Goal: Task Accomplishment & Management: Manage account settings

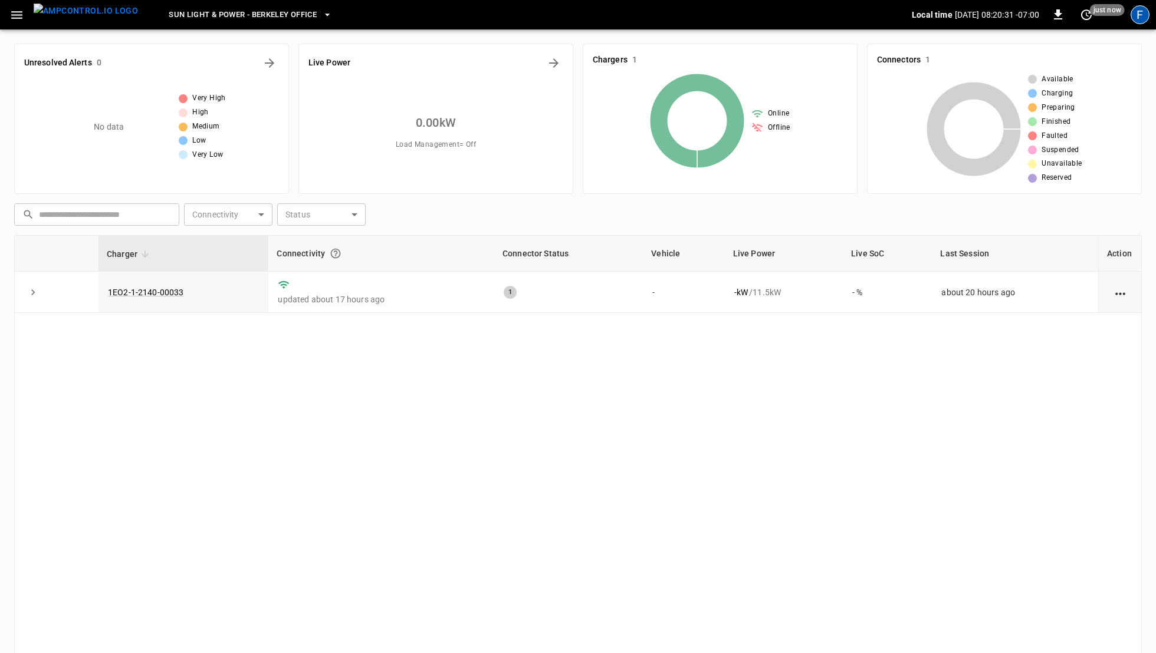
click at [1138, 19] on div "F" at bounding box center [1139, 14] width 19 height 19
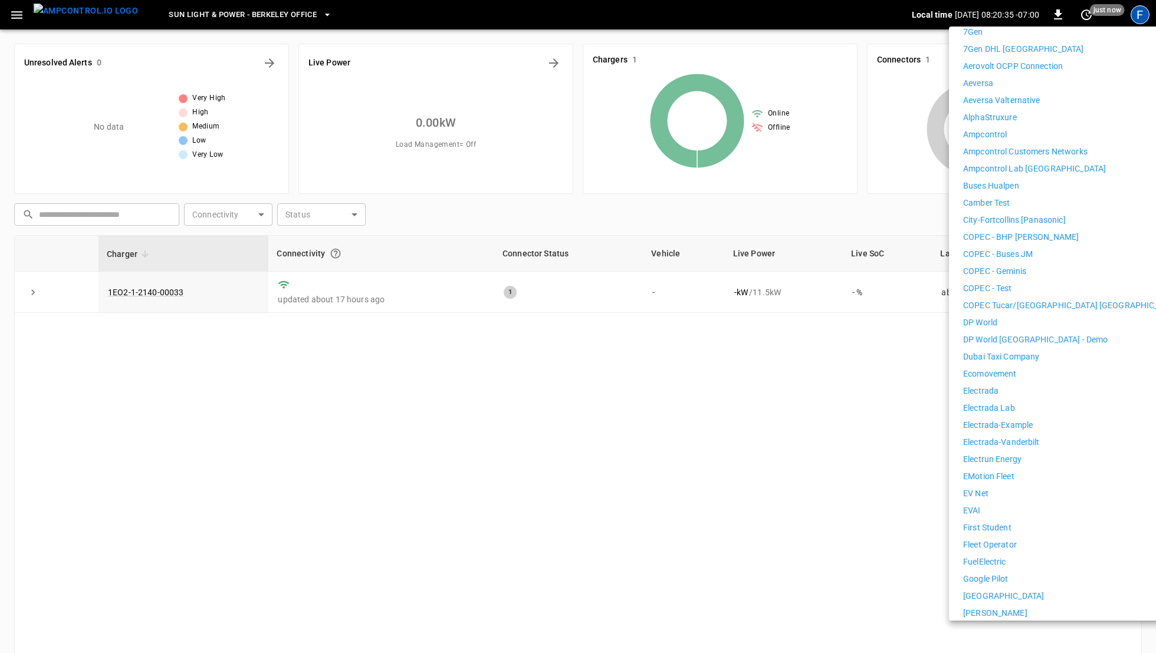
scroll to position [228, 0]
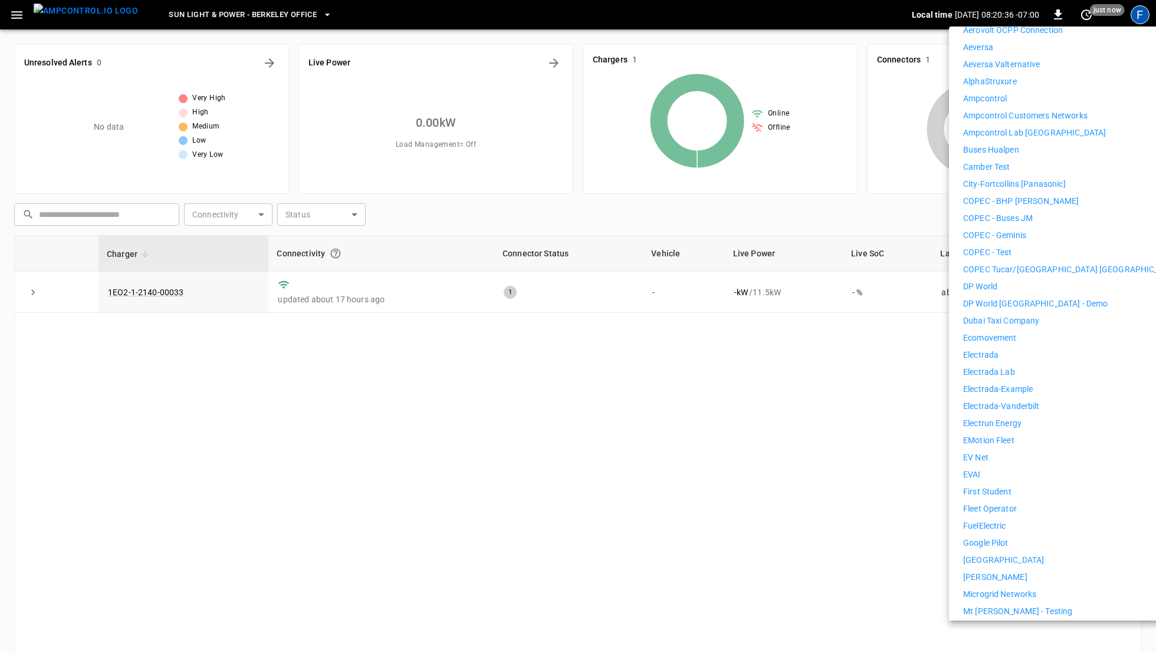
click at [1006, 475] on div "7Gen 7Gen DHL Calgary Aerovolt OCPP Connection Aeversa Aeversa Valternative Alp…" at bounding box center [1071, 466] width 217 height 953
click at [1006, 486] on p "First Student" at bounding box center [987, 492] width 48 height 12
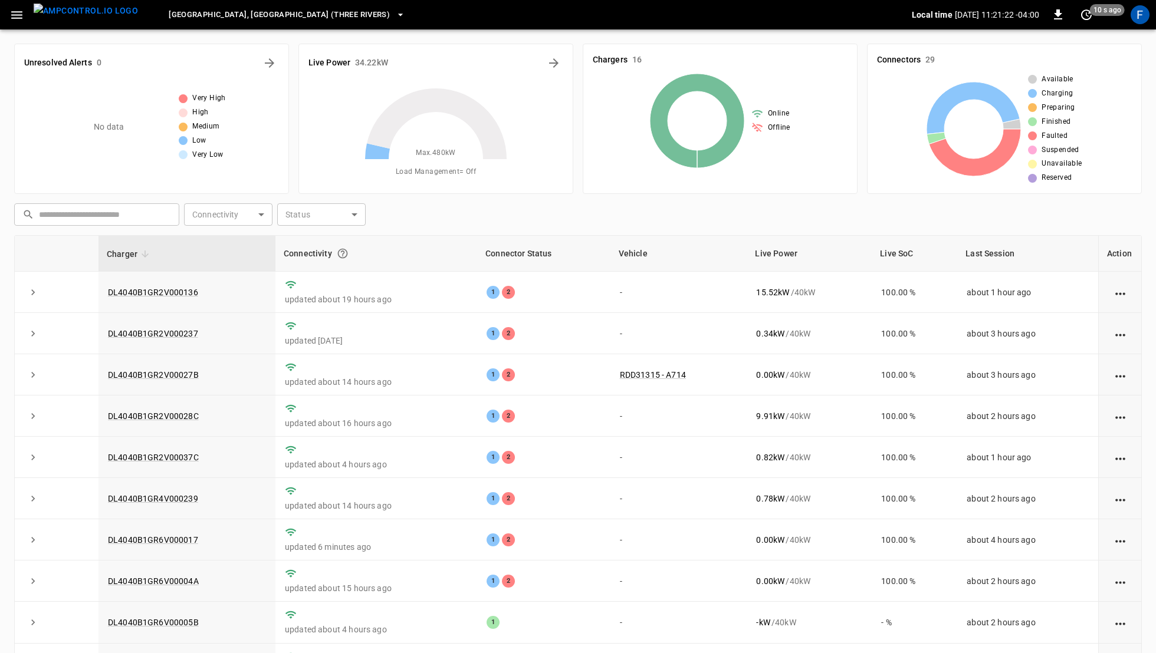
click at [28, 17] on button "button" at bounding box center [17, 15] width 24 height 22
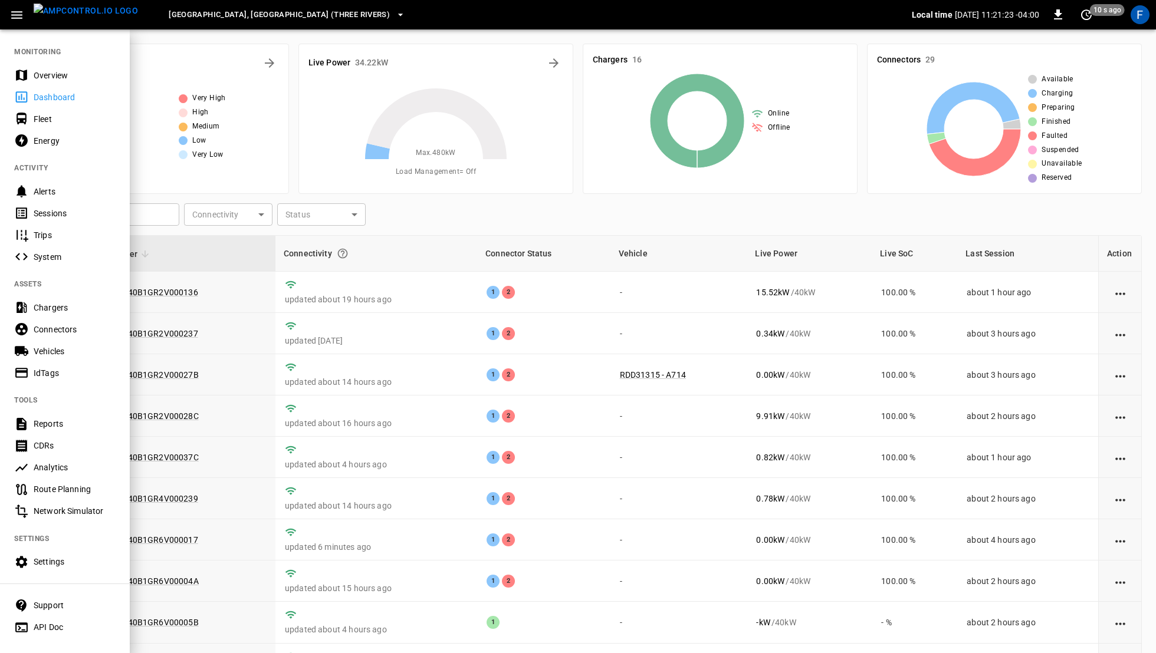
click at [49, 555] on div "Settings" at bounding box center [65, 562] width 130 height 22
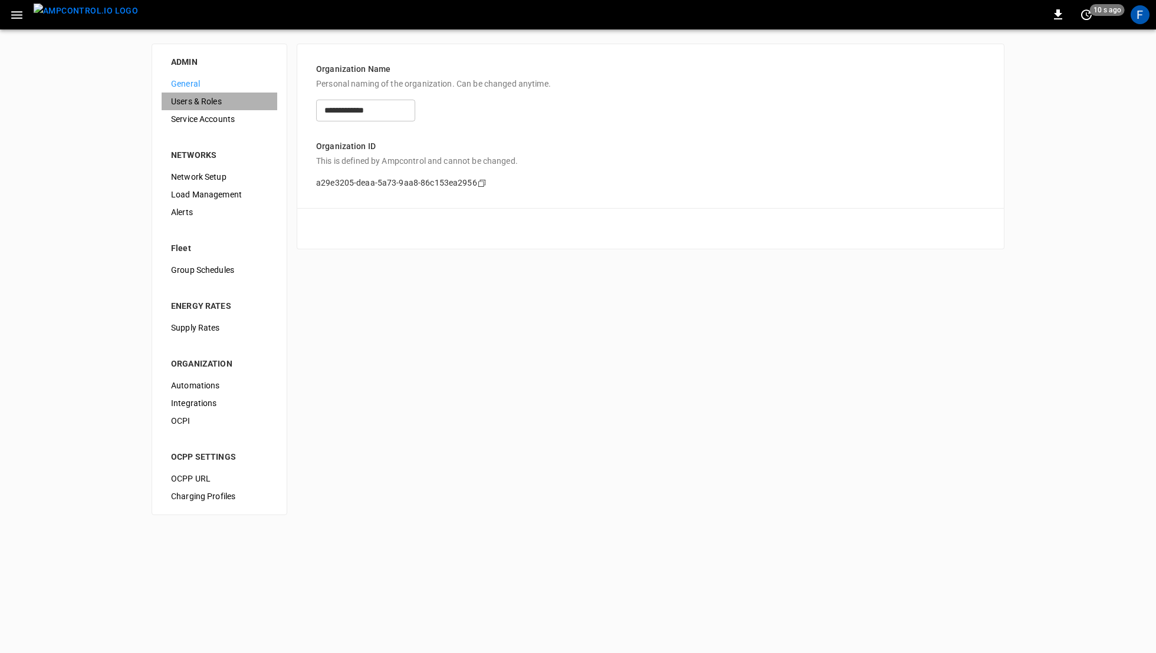
click at [215, 107] on span "Users & Roles" at bounding box center [219, 102] width 97 height 12
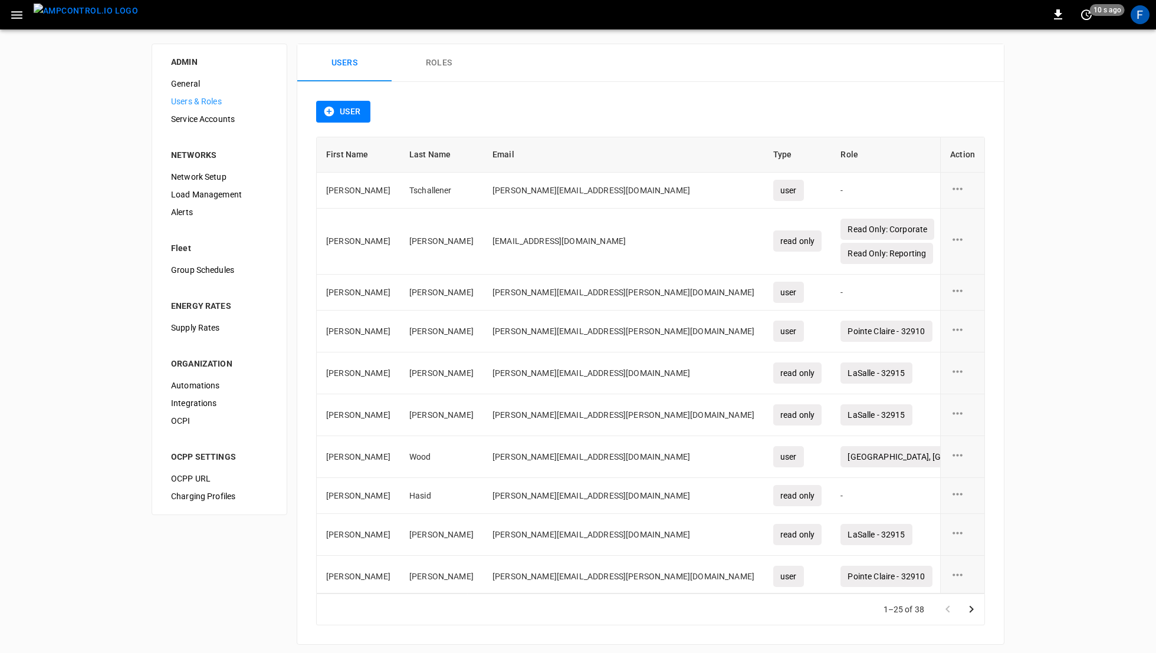
click at [452, 64] on button "Roles" at bounding box center [438, 63] width 94 height 38
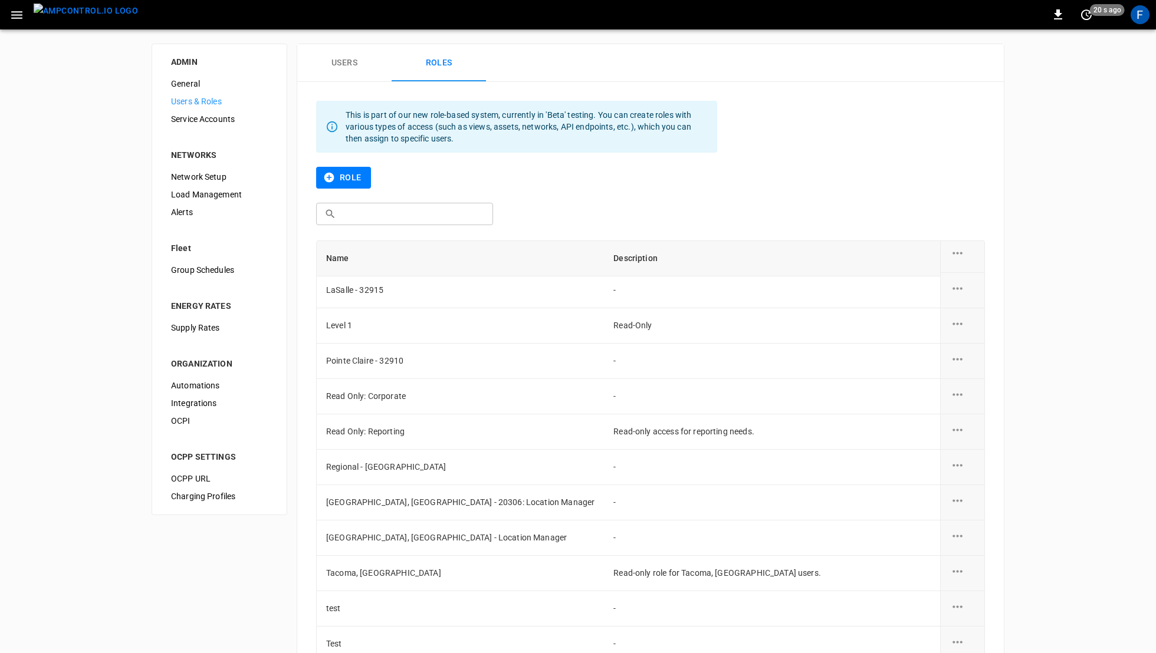
click at [224, 118] on span "Service Accounts" at bounding box center [219, 119] width 97 height 12
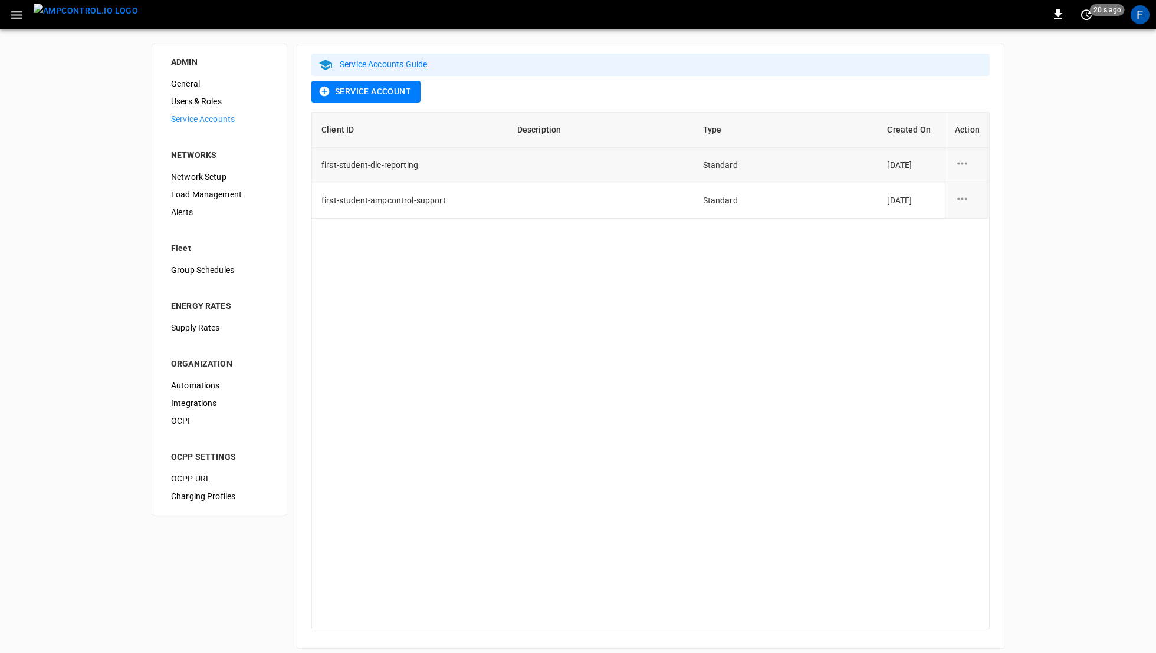
click at [957, 163] on icon "service account action options" at bounding box center [962, 163] width 15 height 15
click at [979, 173] on li "Edit" at bounding box center [998, 169] width 87 height 19
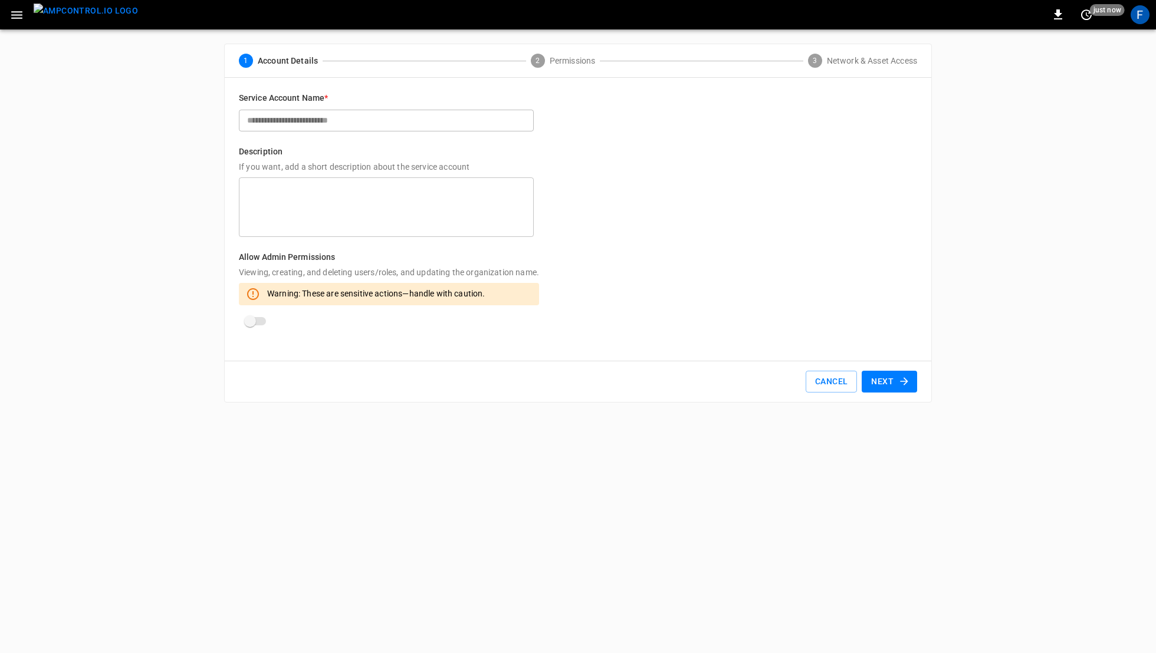
click at [891, 376] on button "Next" at bounding box center [888, 382] width 55 height 22
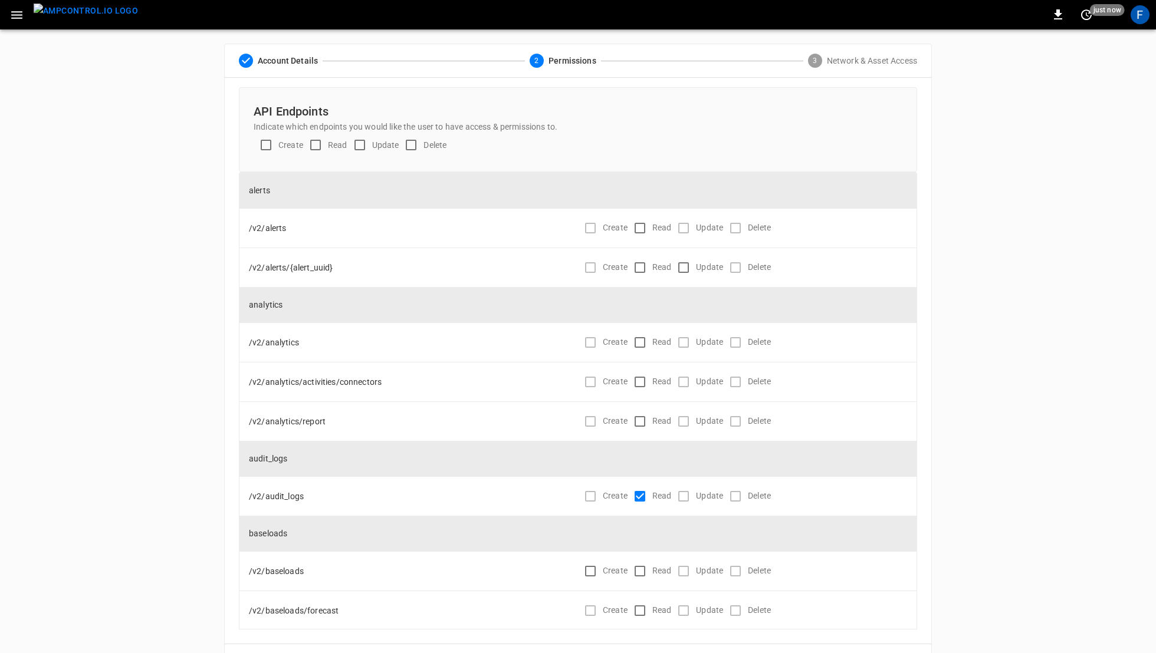
scroll to position [45, 0]
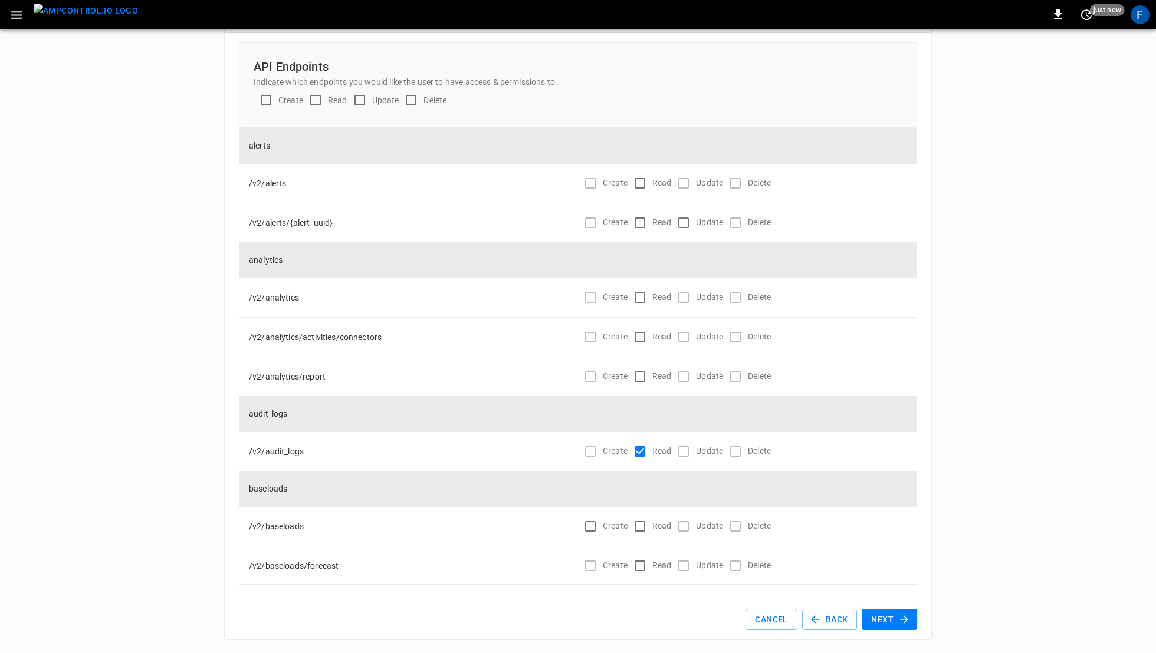
click at [883, 626] on button "Next" at bounding box center [888, 620] width 55 height 22
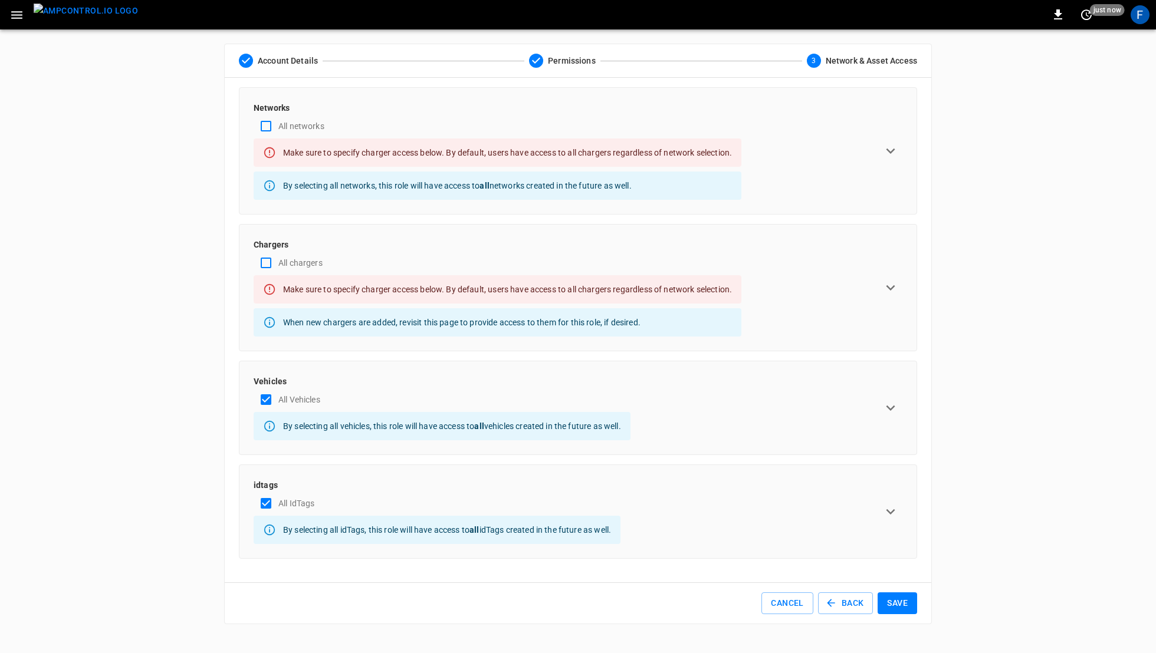
scroll to position [0, 0]
click at [773, 601] on button "Cancel" at bounding box center [786, 604] width 51 height 22
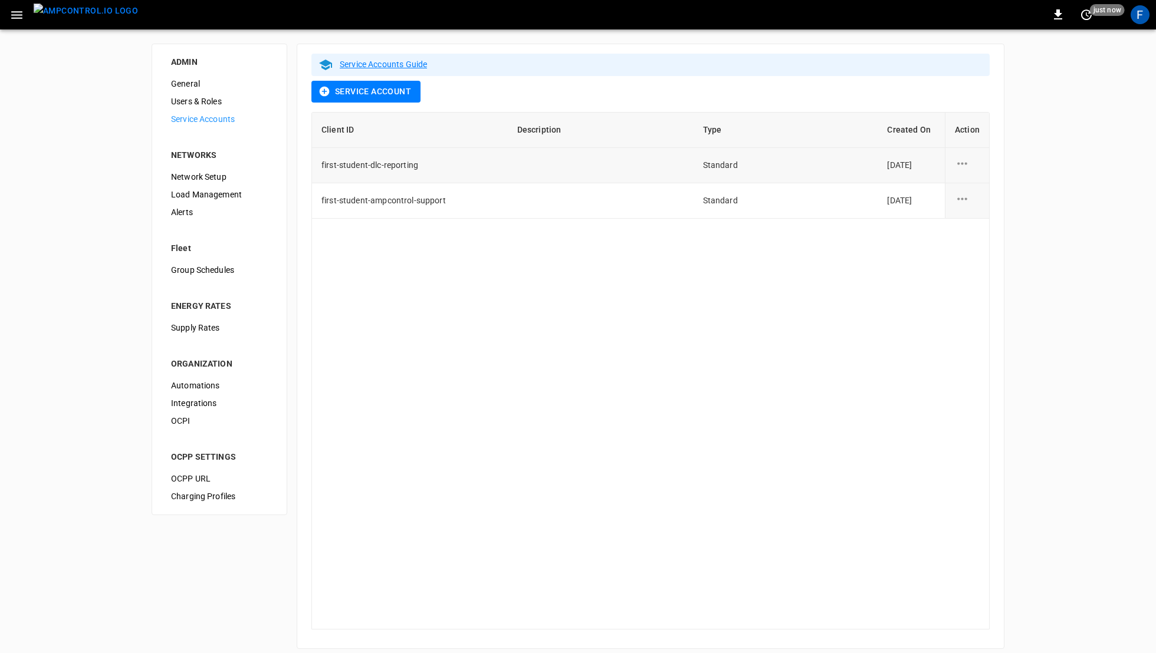
click at [960, 169] on icon "service account action options" at bounding box center [962, 163] width 15 height 15
click at [969, 172] on li "Edit" at bounding box center [998, 169] width 87 height 19
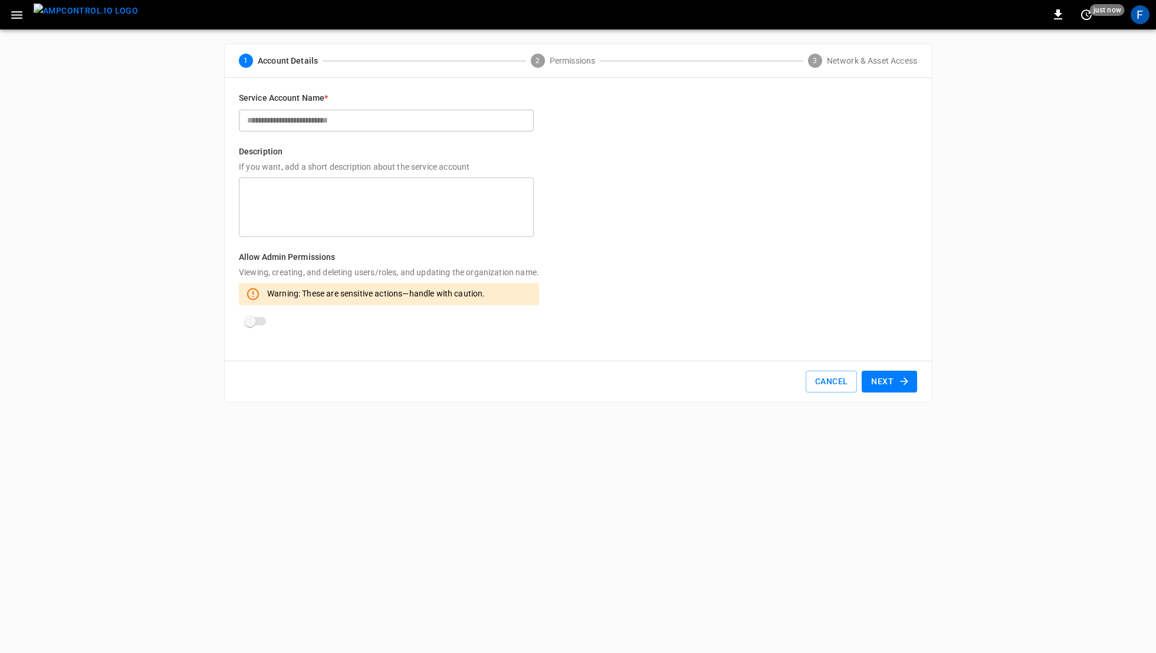
click at [886, 377] on button "Next" at bounding box center [888, 382] width 55 height 22
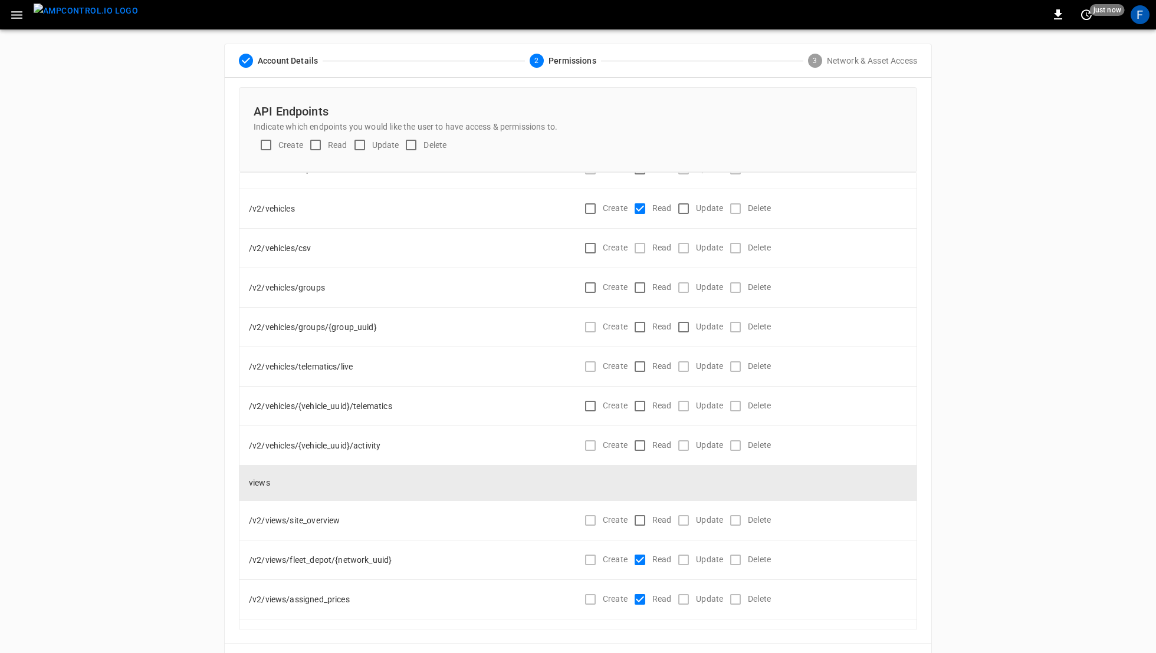
scroll to position [45, 0]
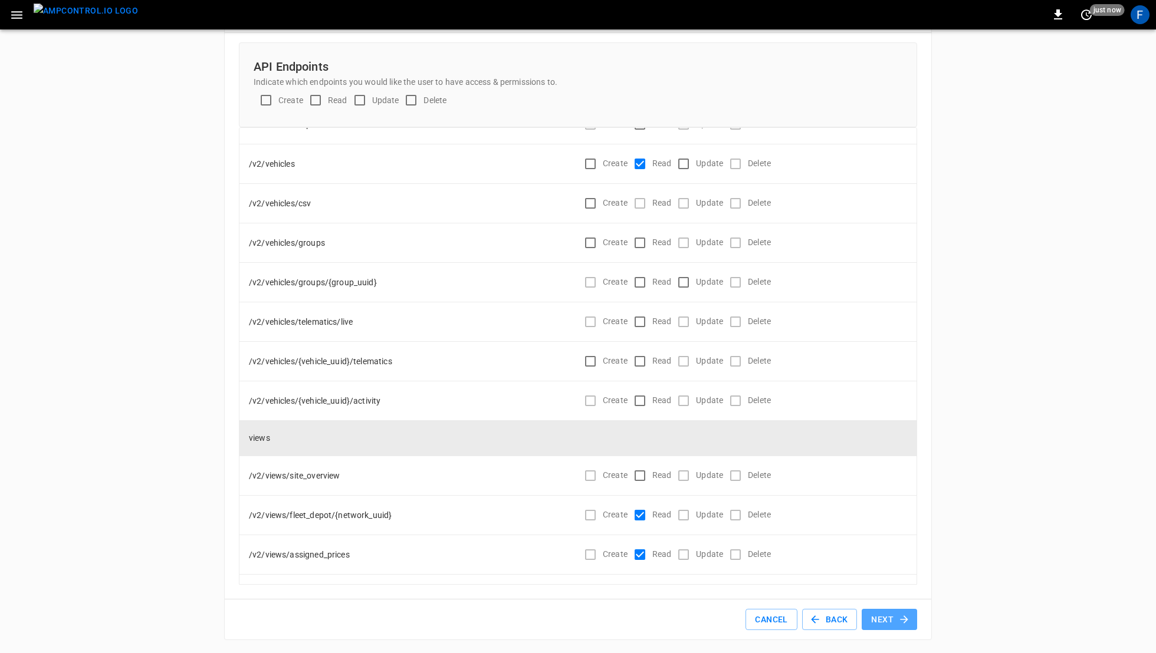
click at [890, 617] on button "Next" at bounding box center [888, 620] width 55 height 22
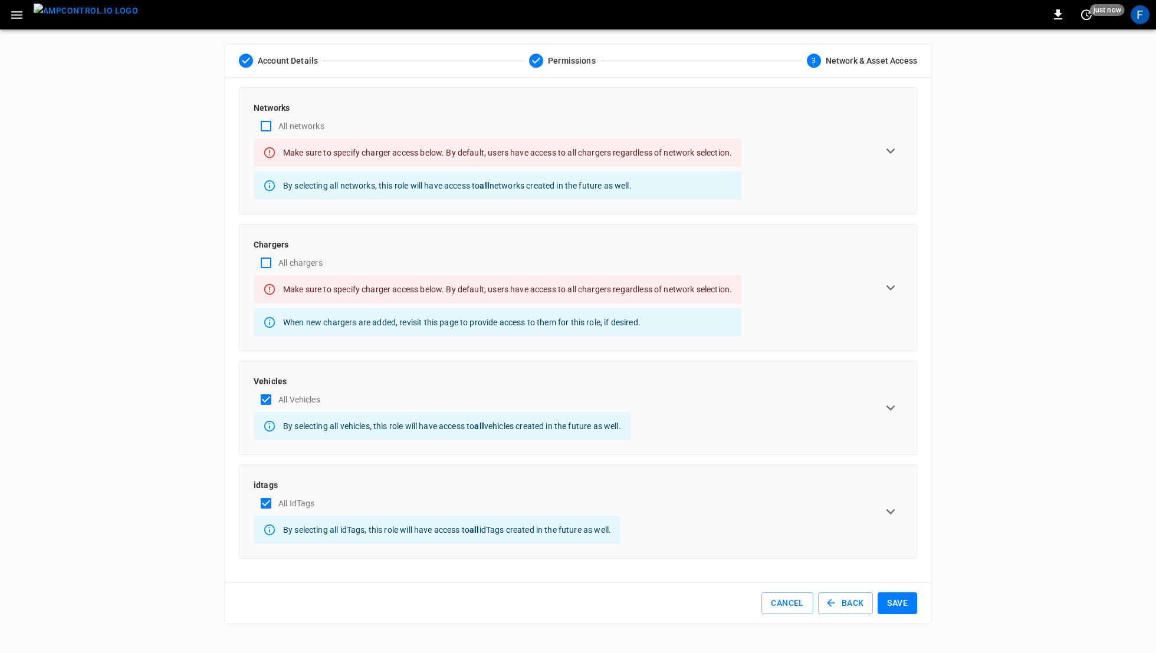
click at [782, 162] on div "Networks All networks Make sure to specify charger access below. By default, us…" at bounding box center [578, 151] width 649 height 98
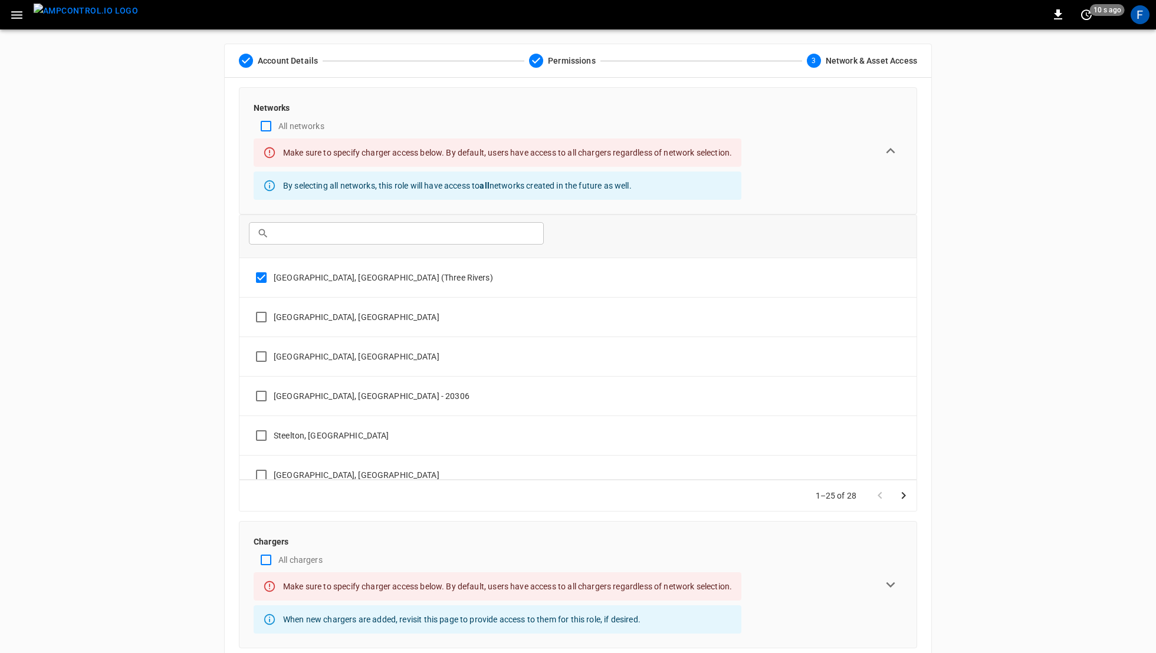
scroll to position [203, 0]
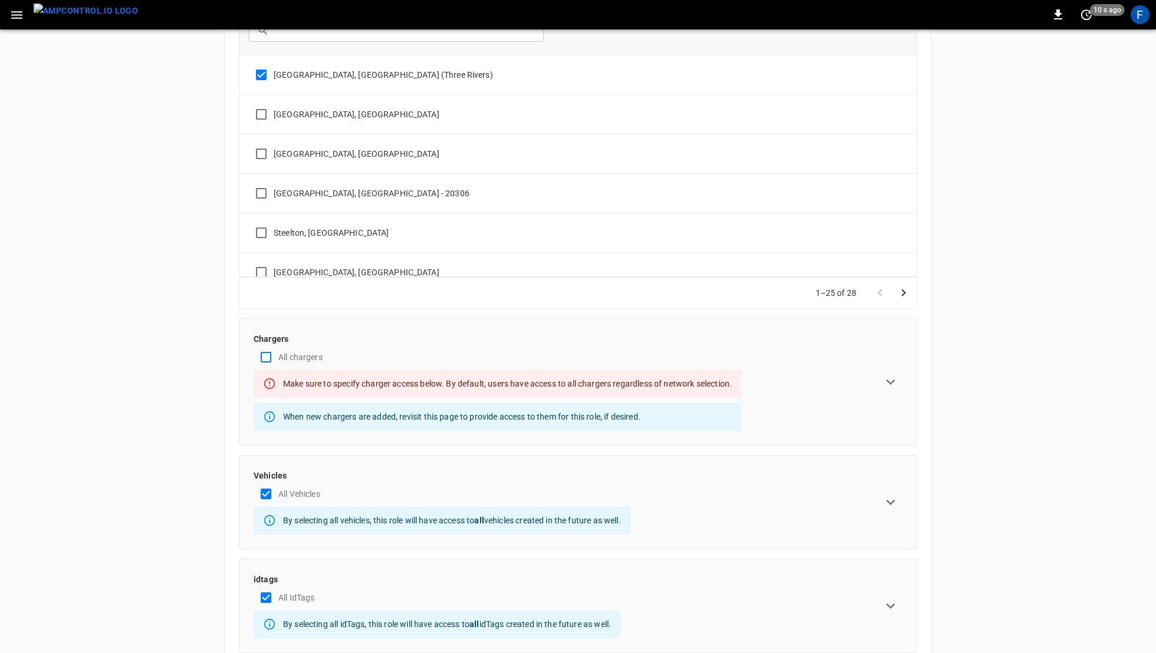
click at [838, 384] on div "Chargers All chargers Make sure to specify charger access below. By default, us…" at bounding box center [578, 382] width 649 height 98
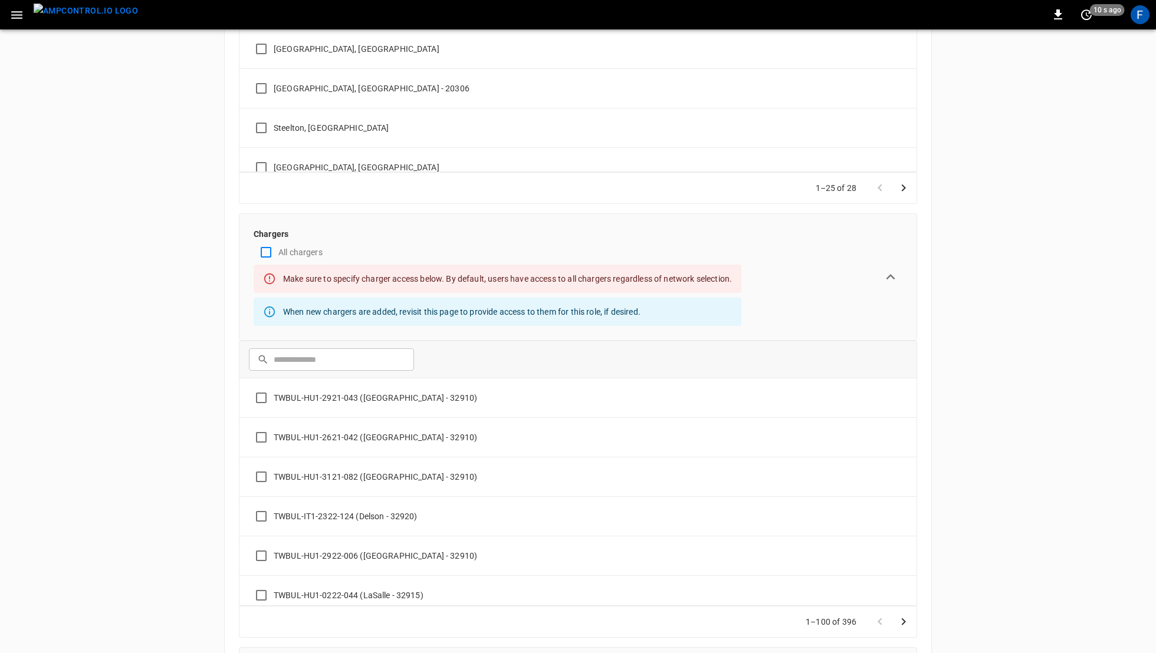
scroll to position [314, 0]
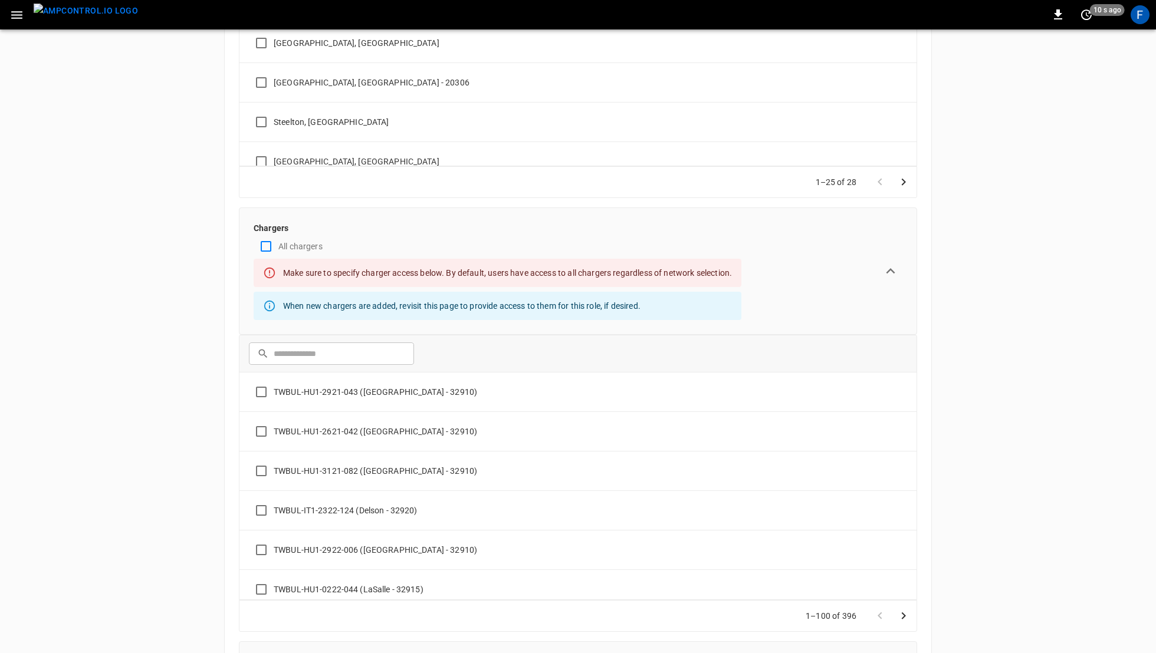
click at [311, 351] on input "text" at bounding box center [340, 354] width 132 height 22
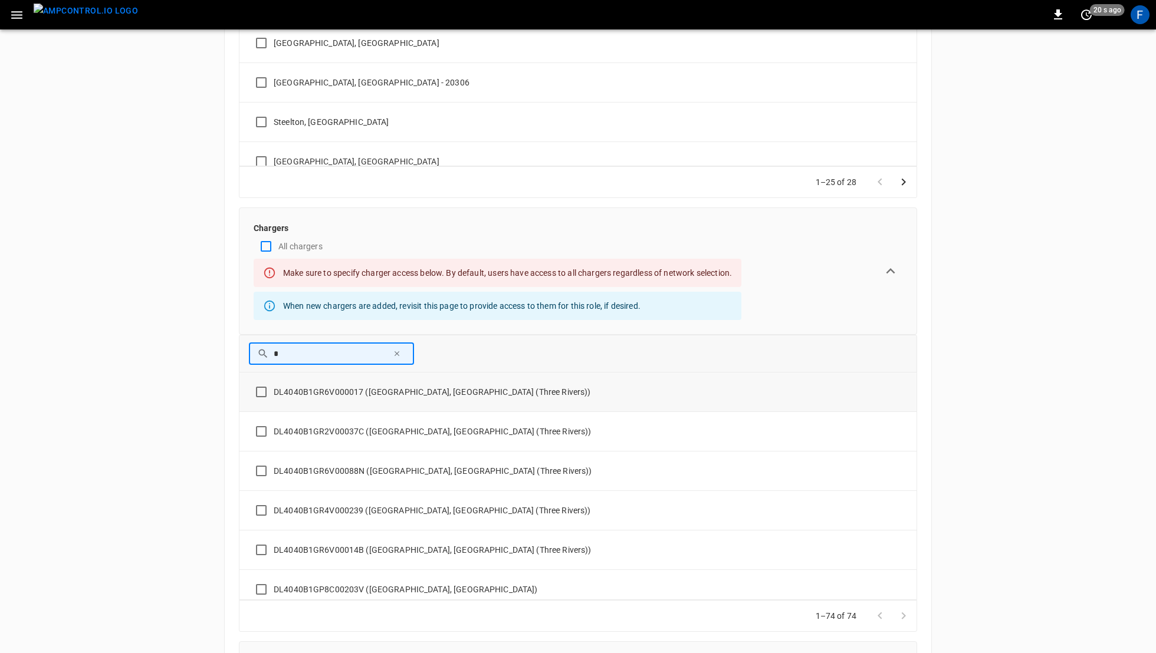
type input "*"
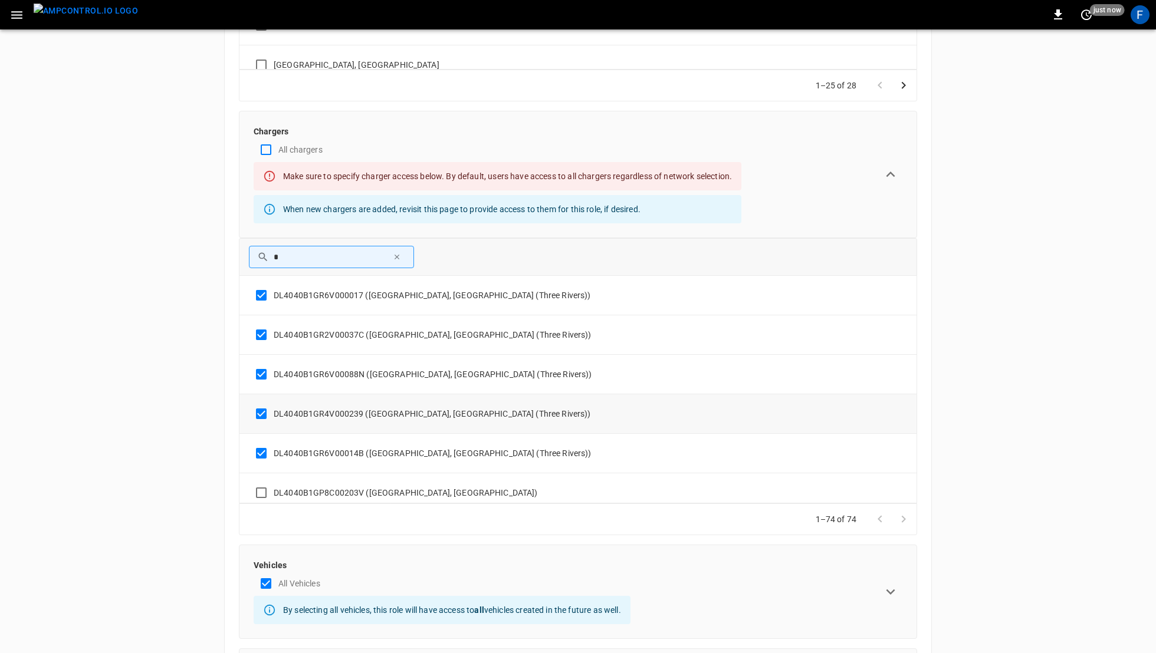
scroll to position [456, 0]
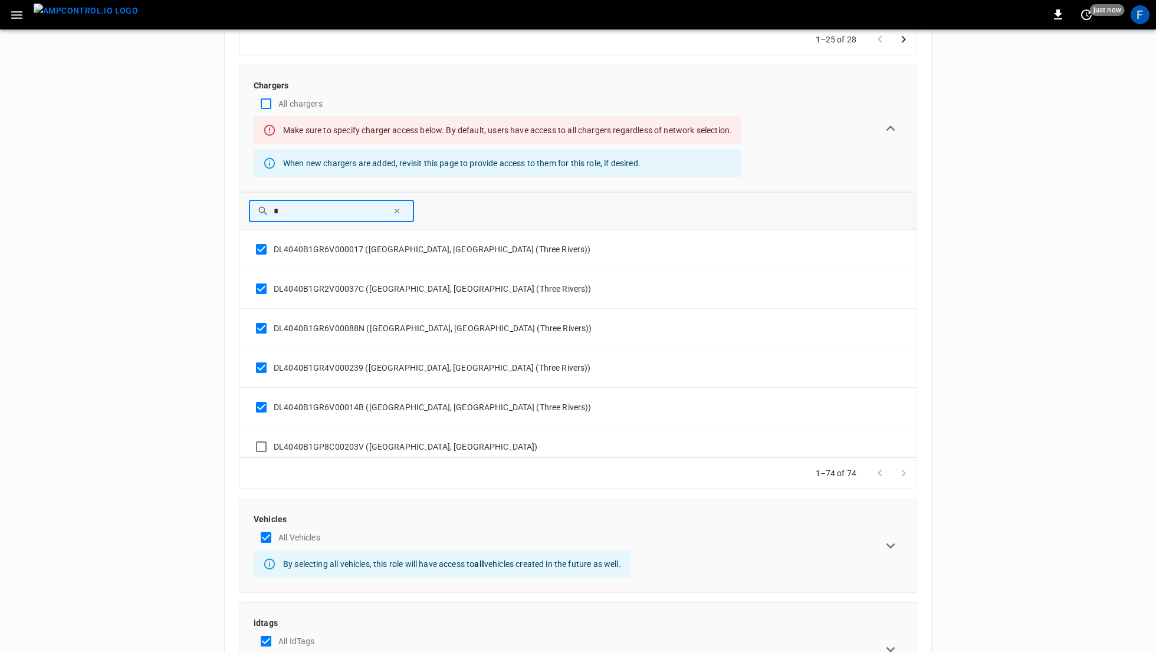
click at [324, 210] on input "*" at bounding box center [331, 211] width 114 height 22
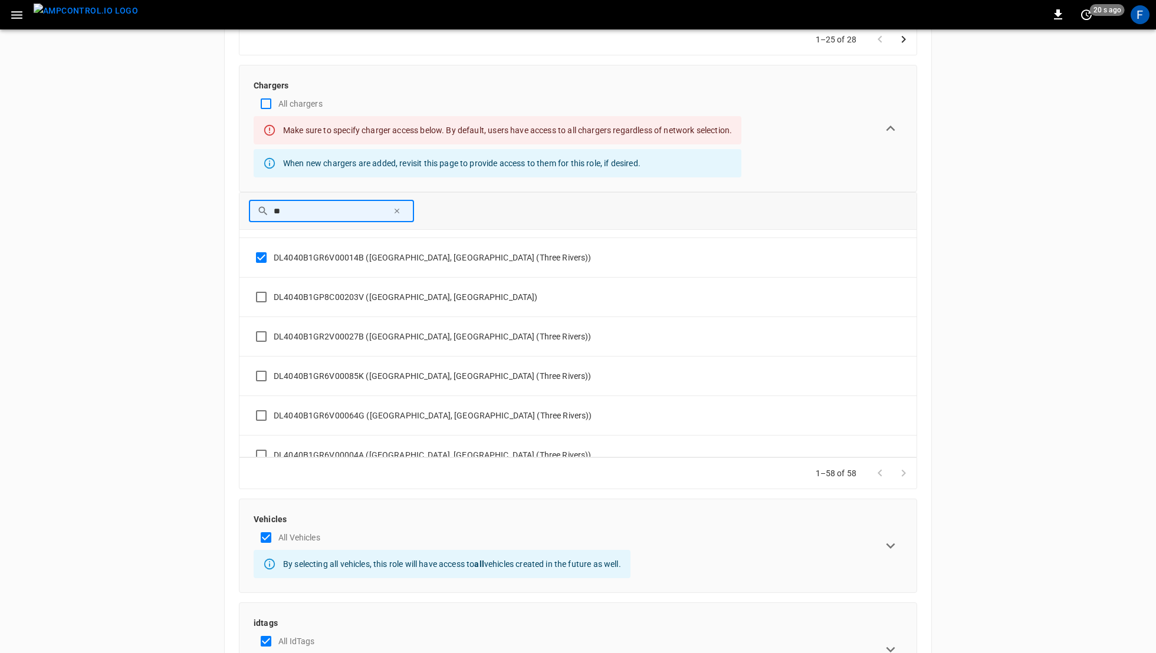
scroll to position [152, 0]
type input "**"
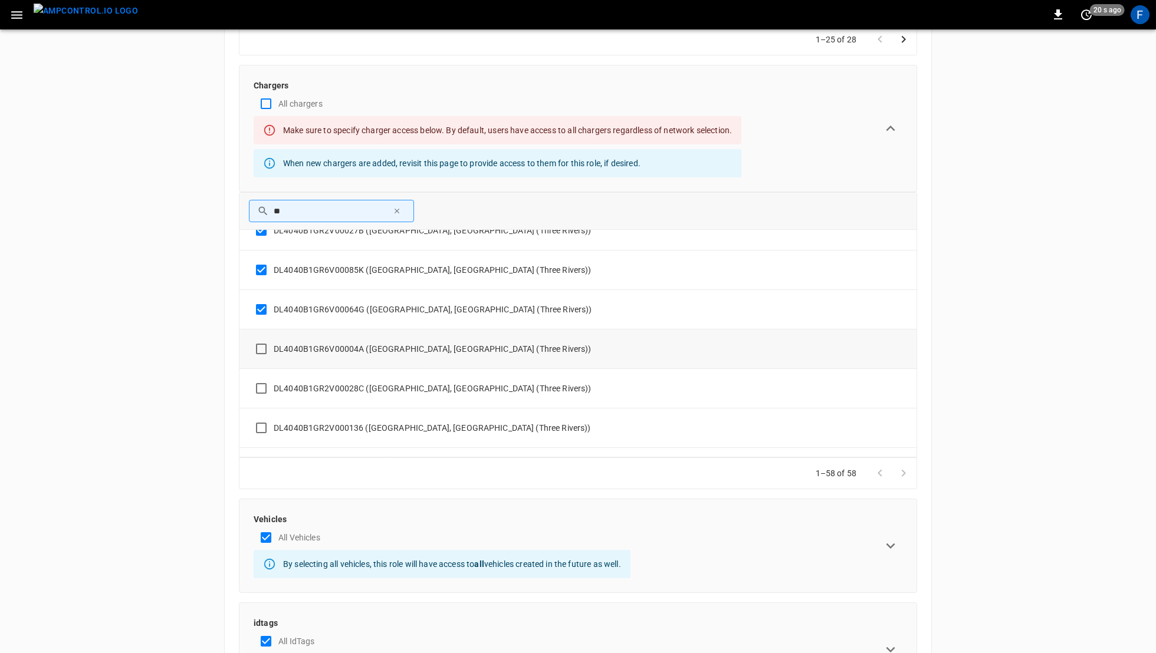
scroll to position [257, 0]
click at [264, 409] on td "DL4040B1GR2V000136 (Pittsburgh, PA (Three Rivers))" at bounding box center [577, 427] width 677 height 40
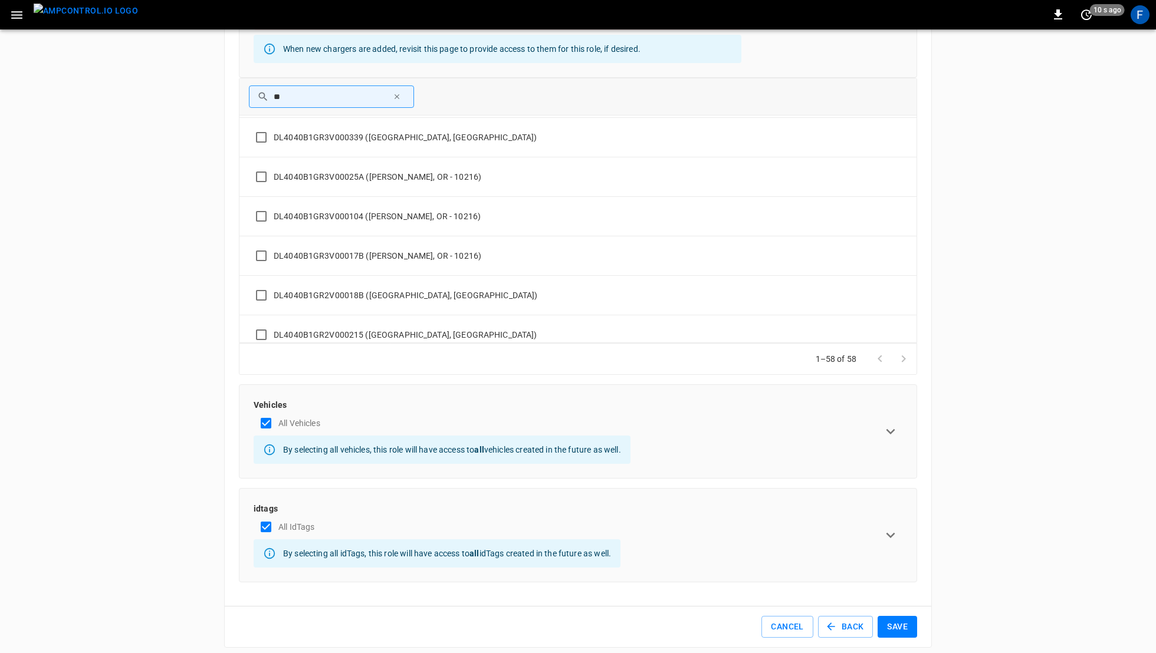
scroll to position [576, 0]
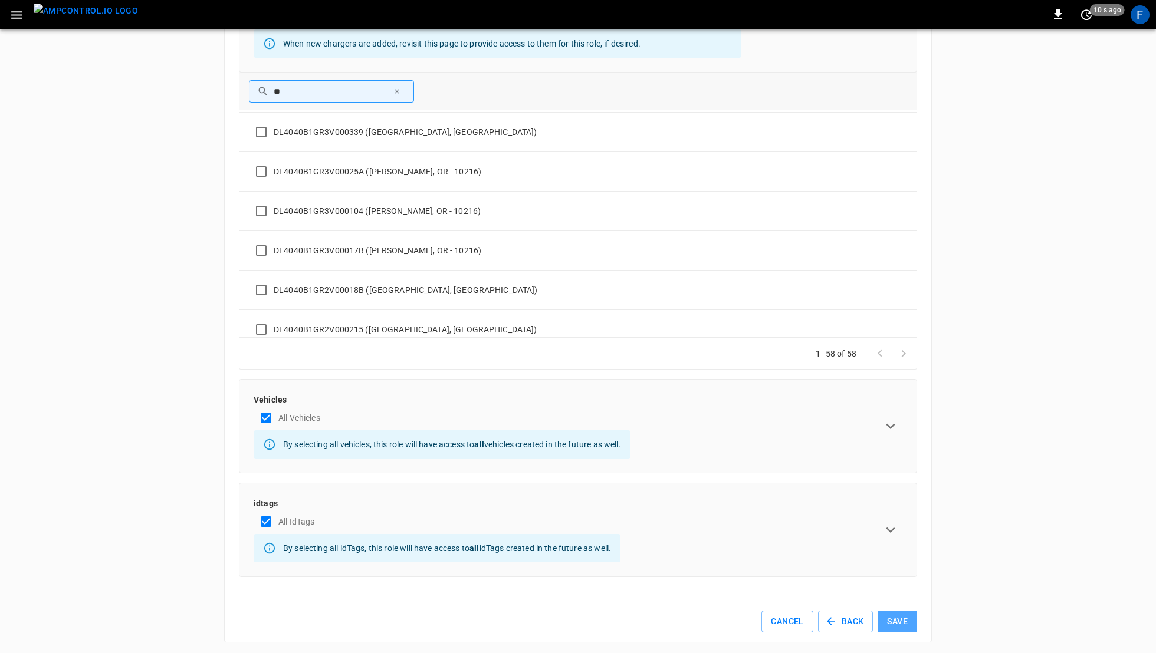
click at [898, 616] on button "Save" at bounding box center [897, 622] width 40 height 22
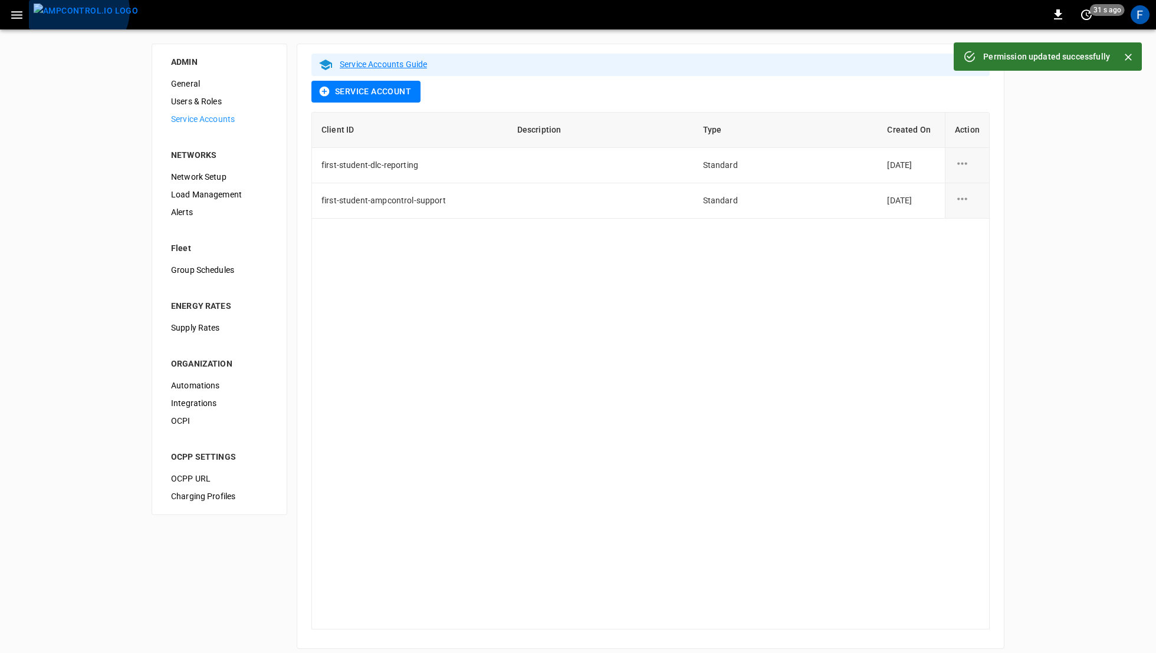
click at [77, 11] on img "menu" at bounding box center [86, 11] width 104 height 15
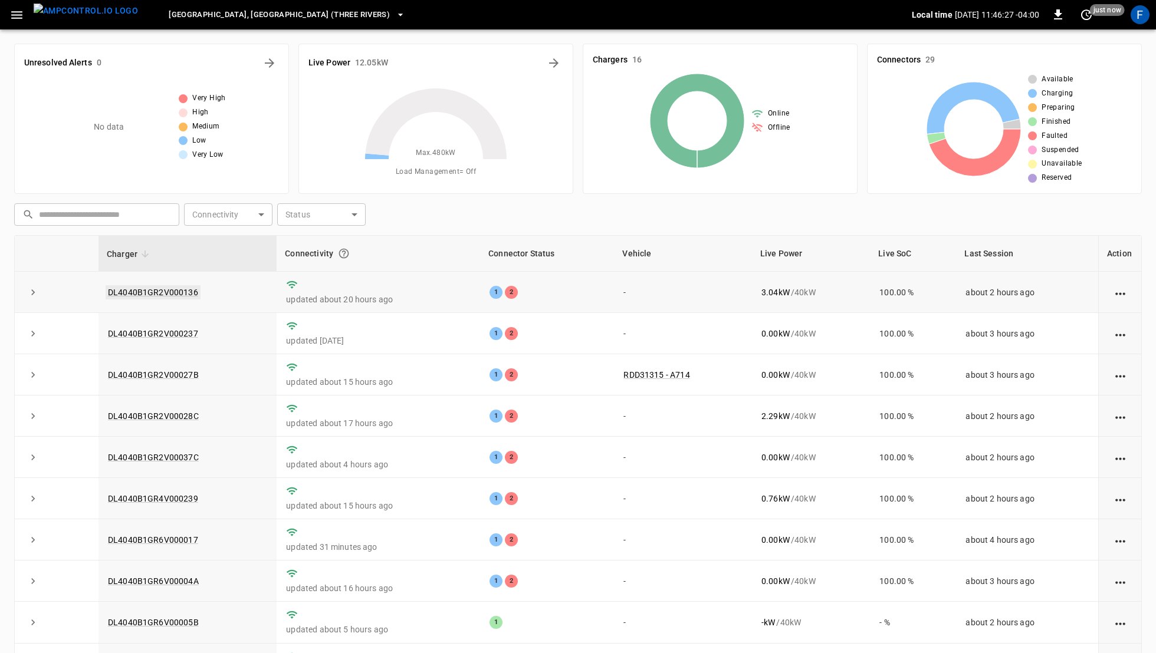
click at [153, 289] on link "DL4040B1GR2V000136" at bounding box center [153, 292] width 95 height 14
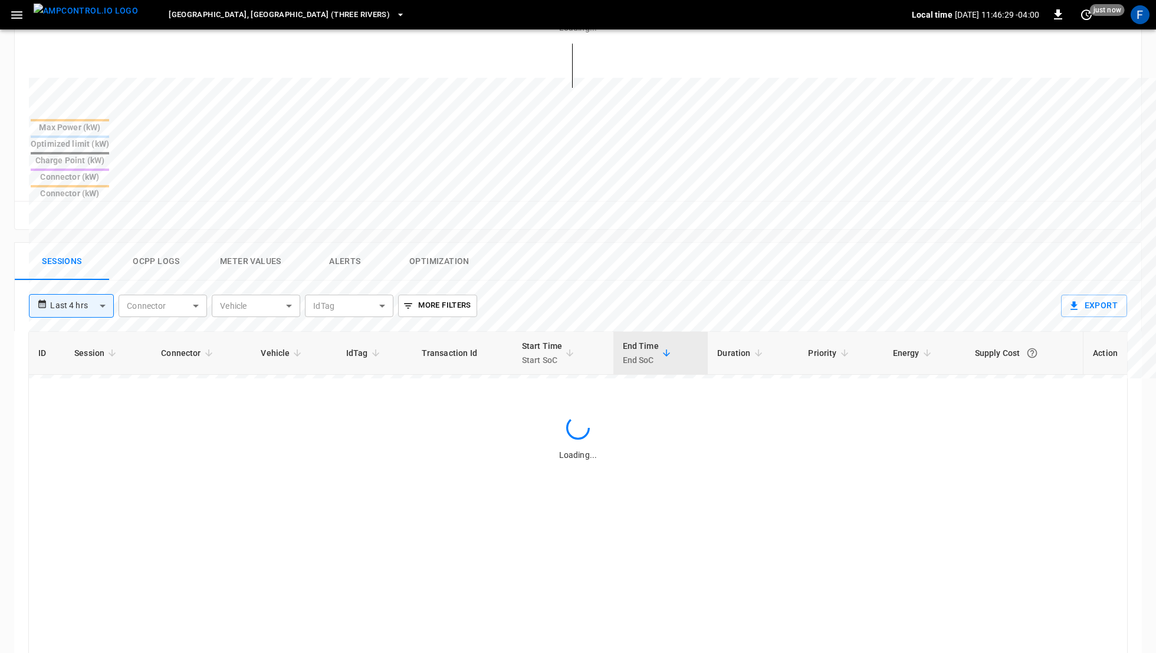
scroll to position [532, 0]
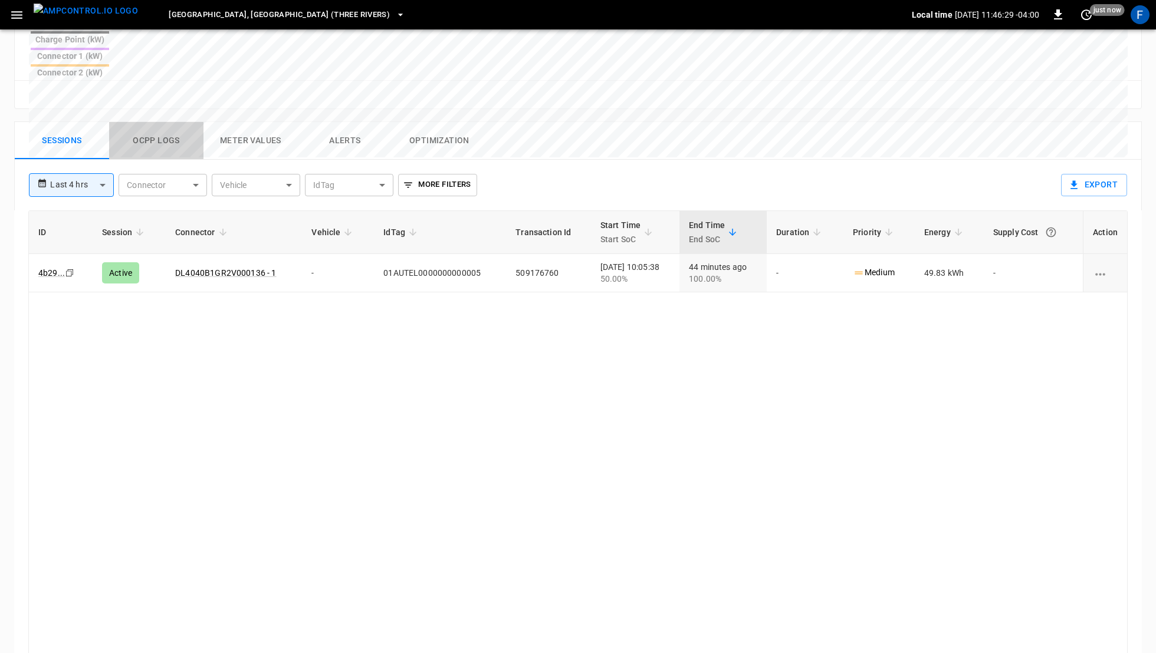
click at [159, 122] on button "Ocpp logs" at bounding box center [156, 141] width 94 height 38
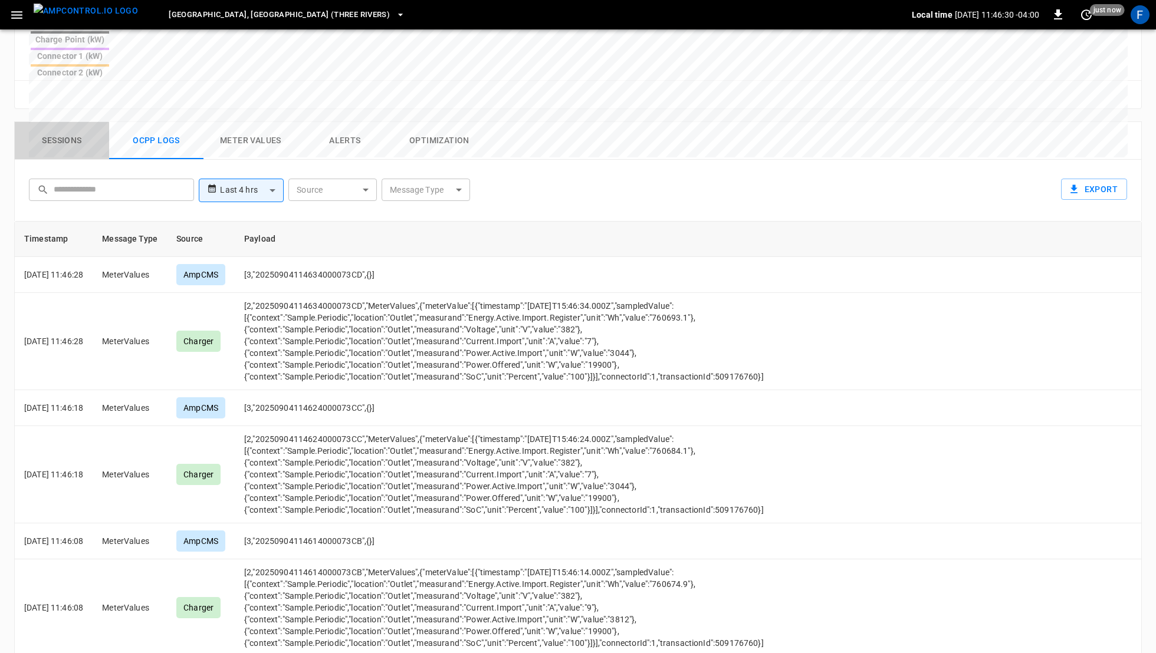
click at [77, 122] on button "Sessions" at bounding box center [62, 141] width 94 height 38
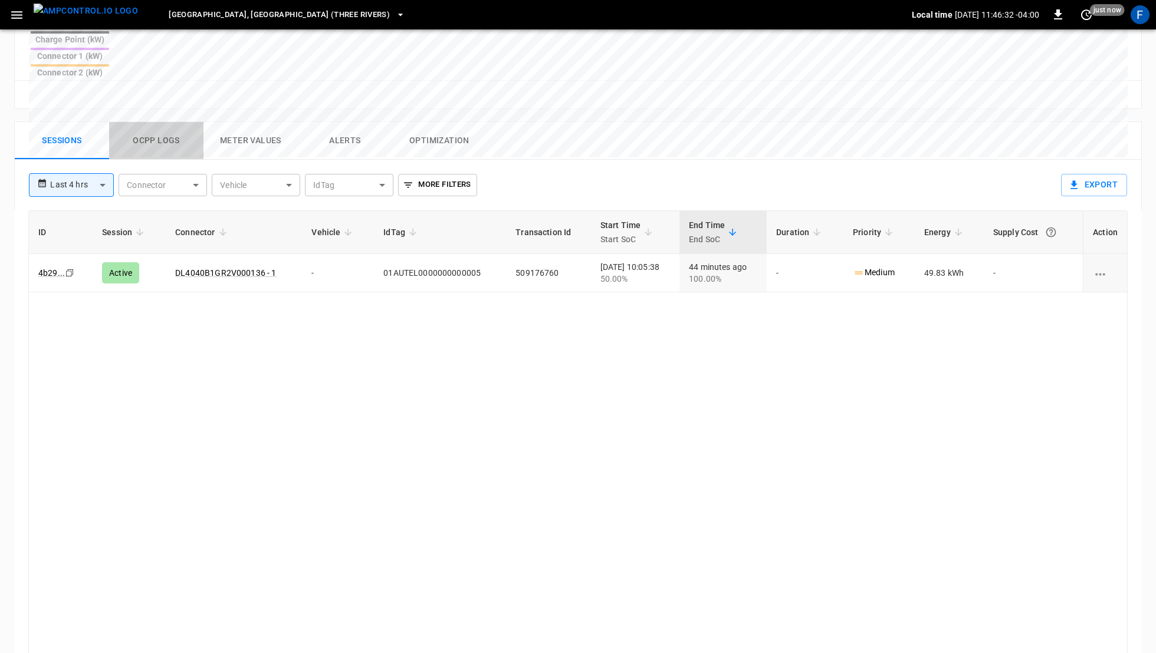
click at [164, 122] on button "Ocpp logs" at bounding box center [156, 141] width 94 height 38
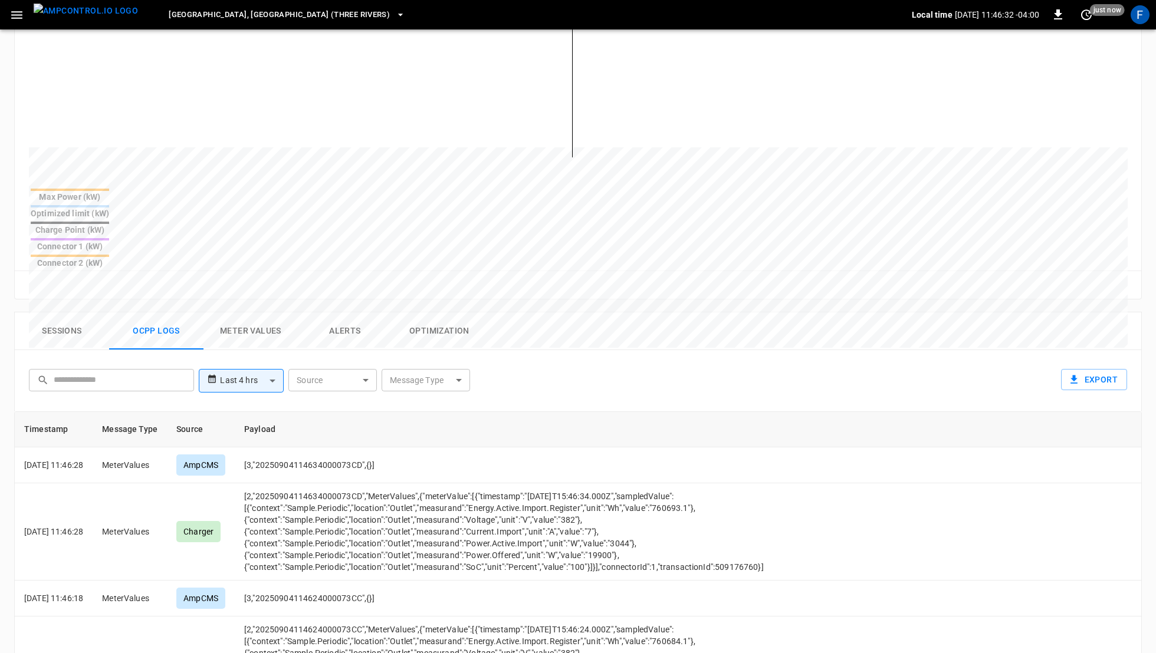
scroll to position [0, 0]
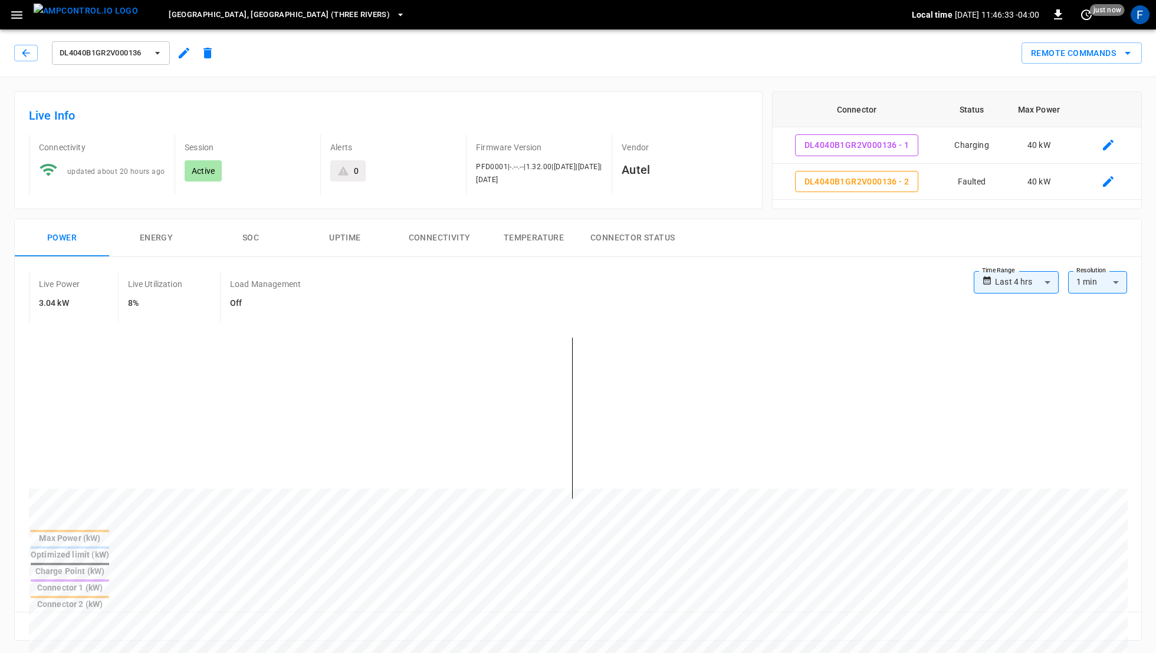
click at [186, 52] on icon "button" at bounding box center [184, 53] width 14 height 14
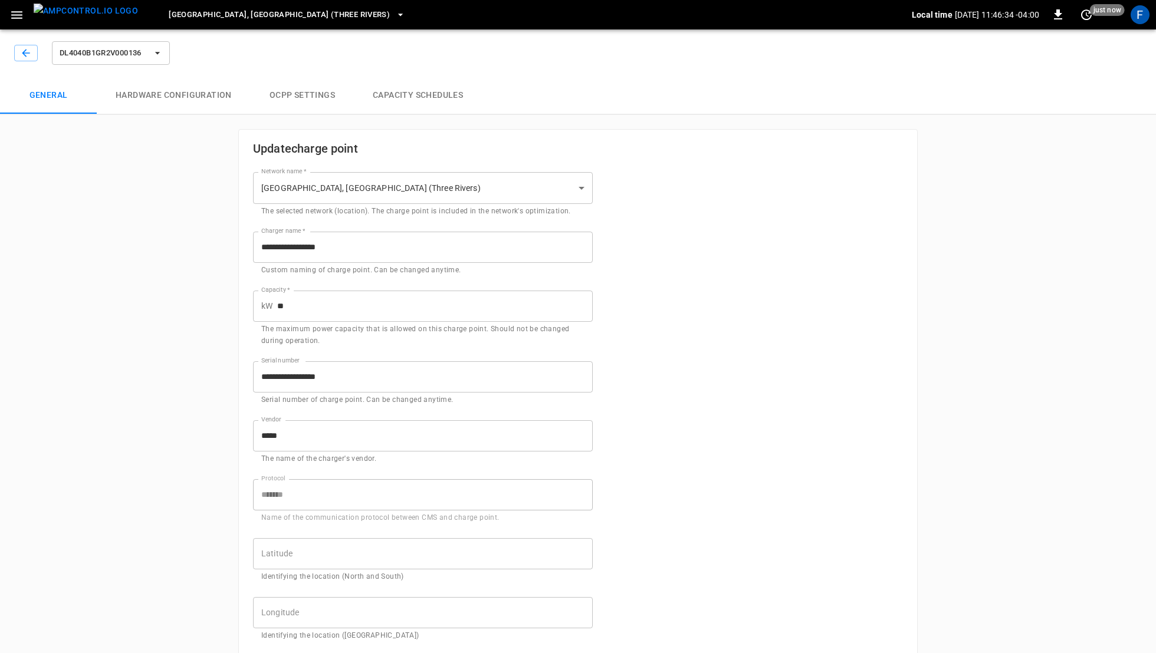
type input "**********"
click at [195, 90] on button "Hardware configuration" at bounding box center [174, 96] width 154 height 38
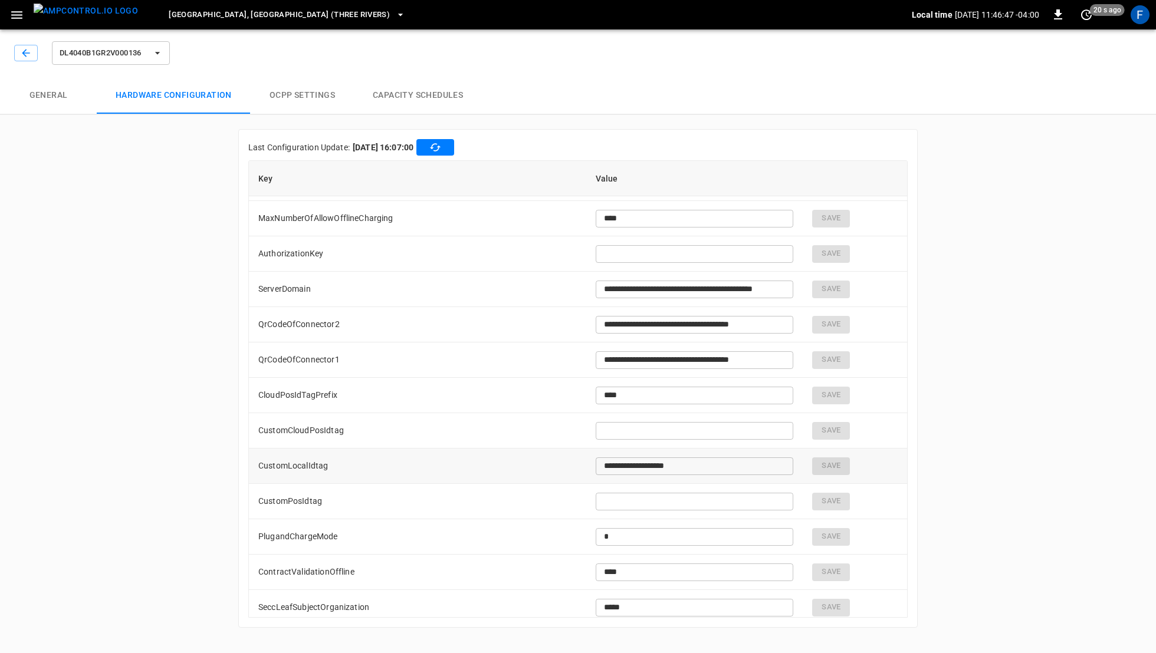
scroll to position [727, 0]
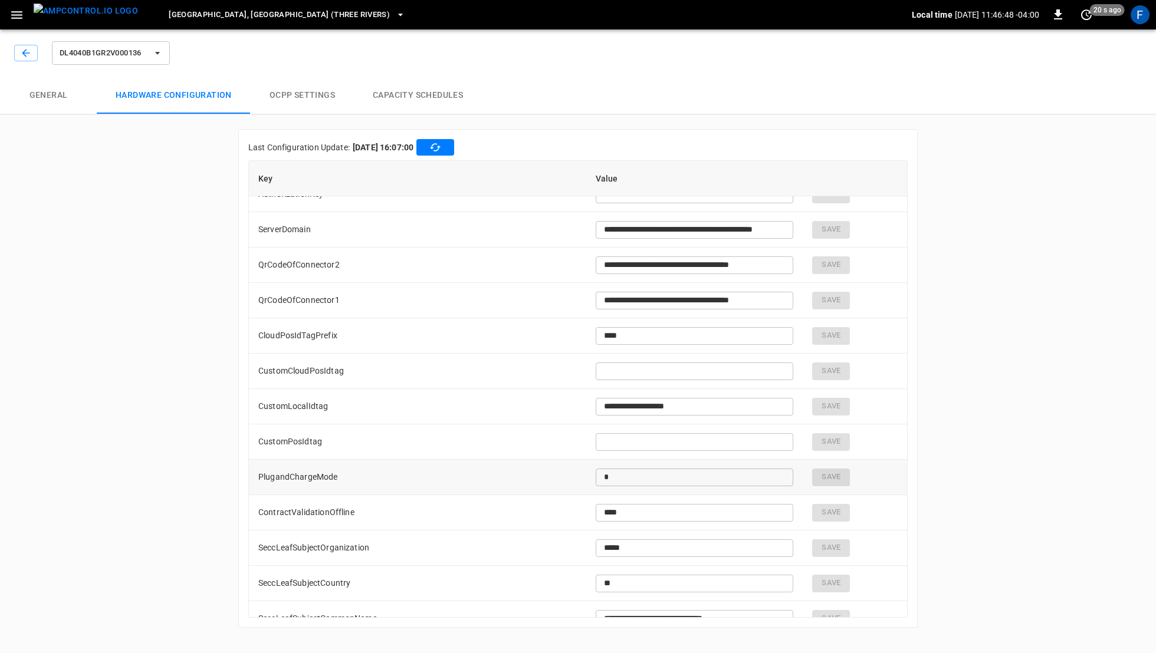
click at [615, 477] on input "*" at bounding box center [694, 477] width 198 height 22
type input "**********"
click at [1133, 11] on div "F" at bounding box center [1139, 14] width 19 height 19
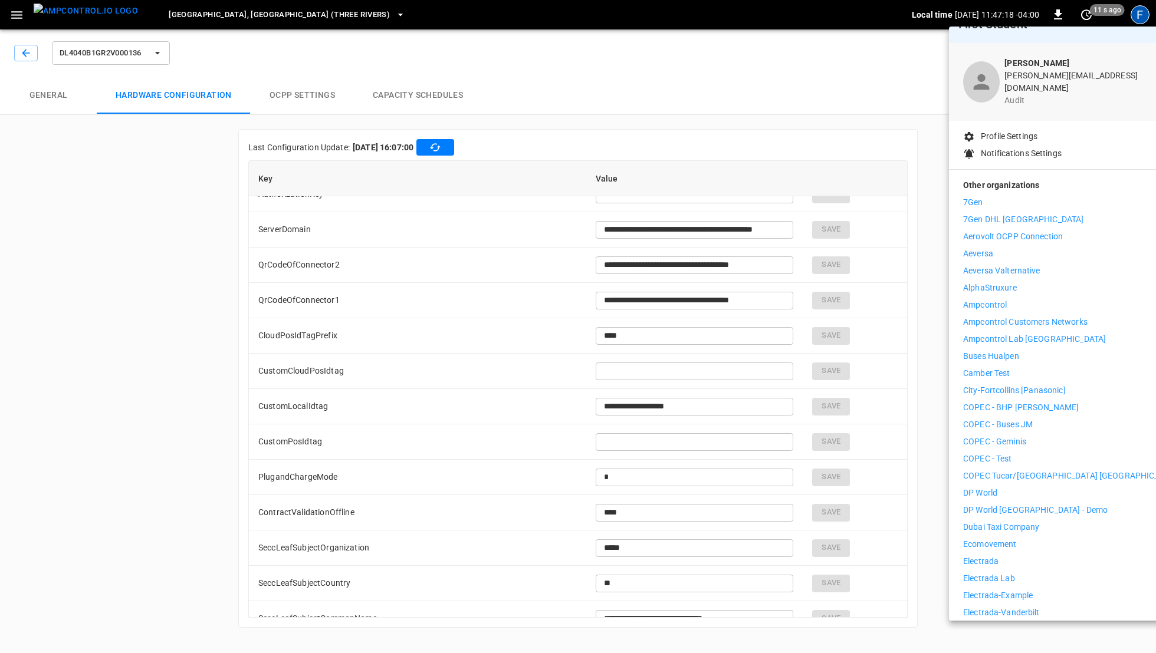
scroll to position [97, 0]
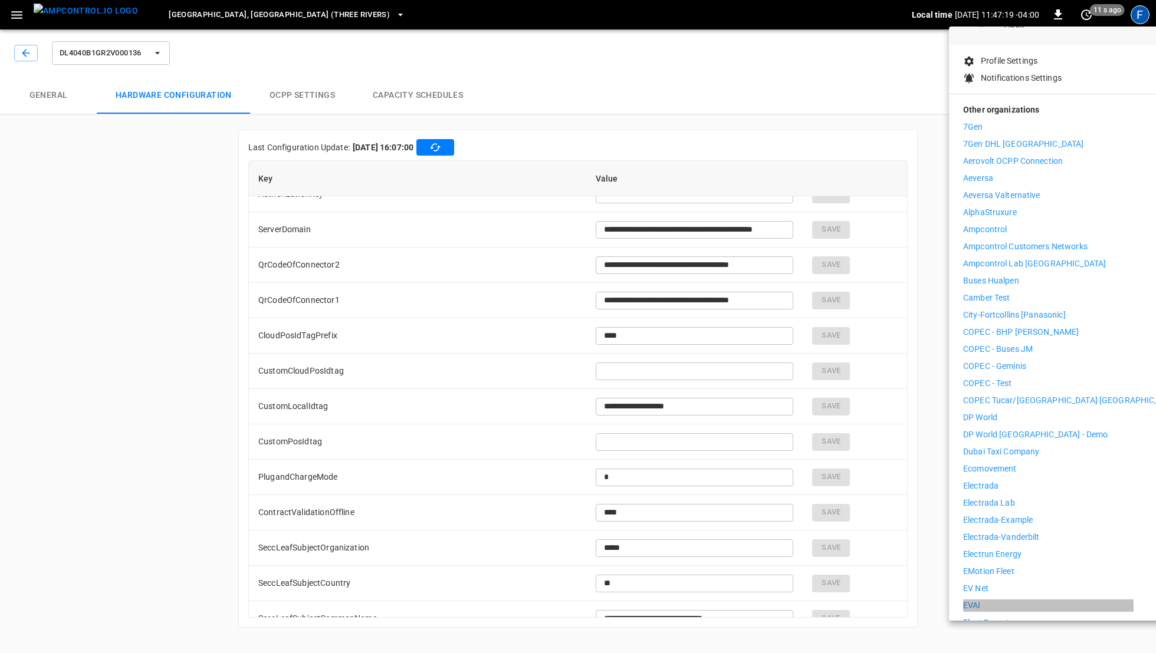
click at [982, 601] on li "EVAI" at bounding box center [1071, 606] width 217 height 12
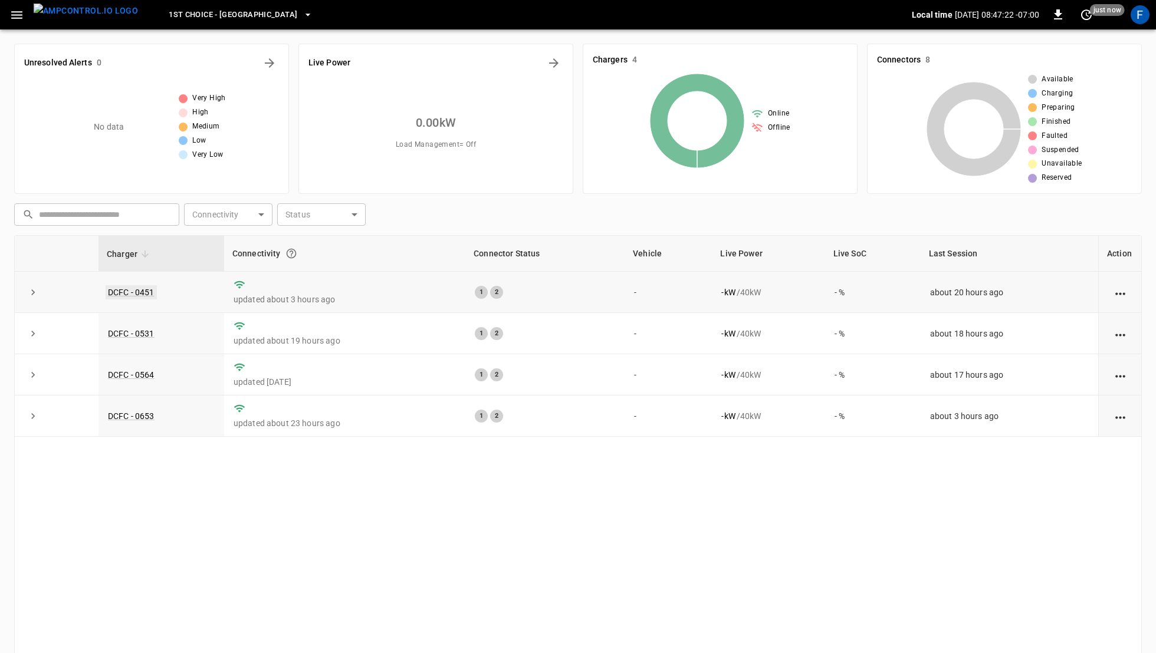
click at [129, 287] on link "DCFC - 0451" at bounding box center [131, 292] width 51 height 14
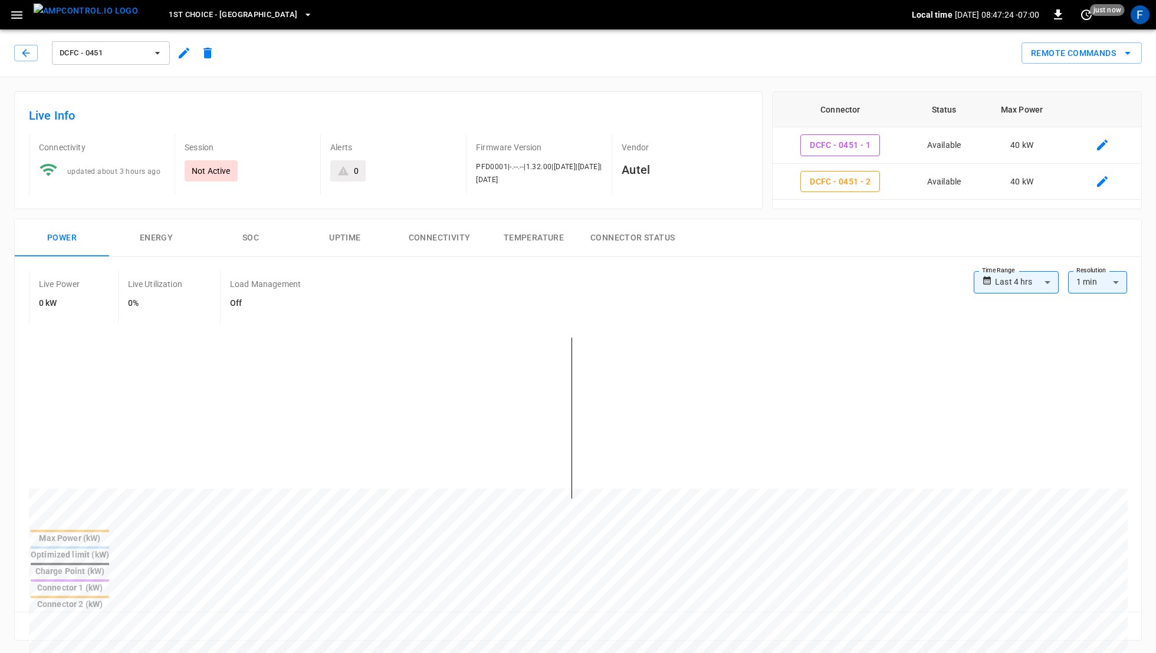
click at [182, 53] on icon "button" at bounding box center [184, 53] width 11 height 11
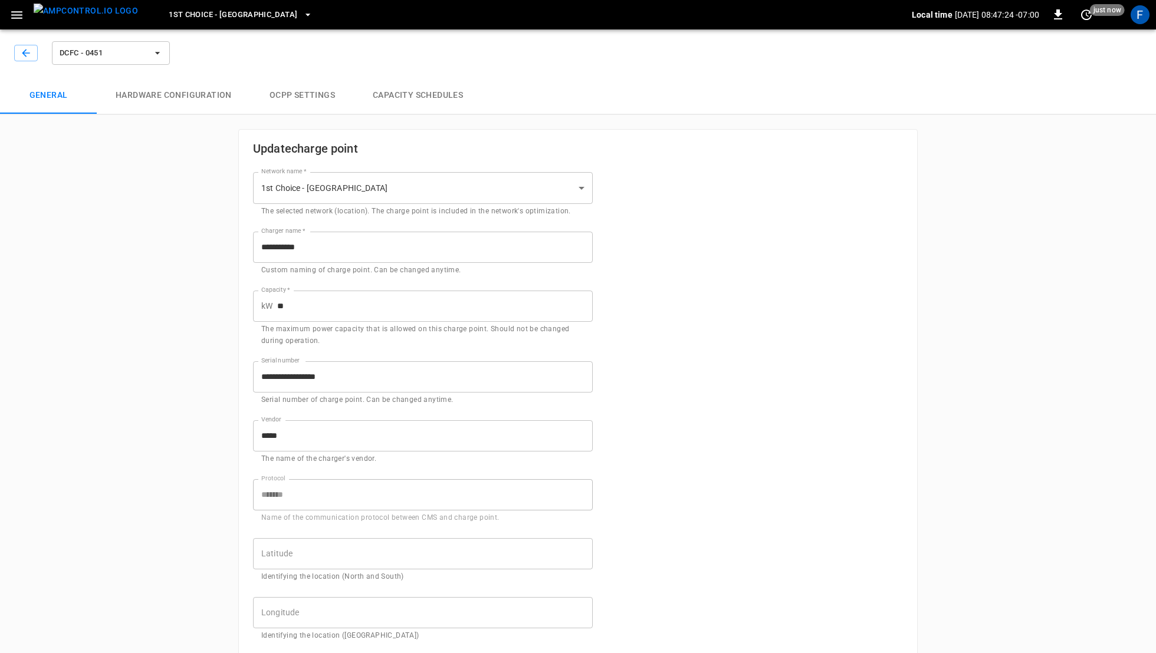
type input "**********"
click at [217, 107] on button "Hardware configuration" at bounding box center [174, 96] width 154 height 38
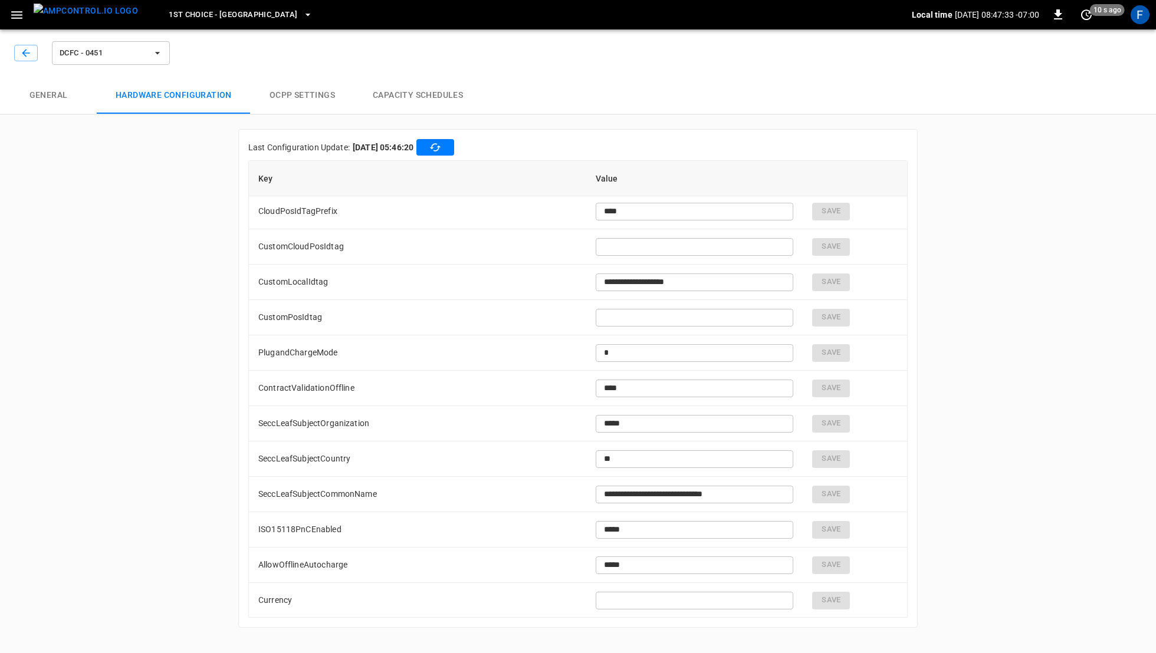
scroll to position [862, 0]
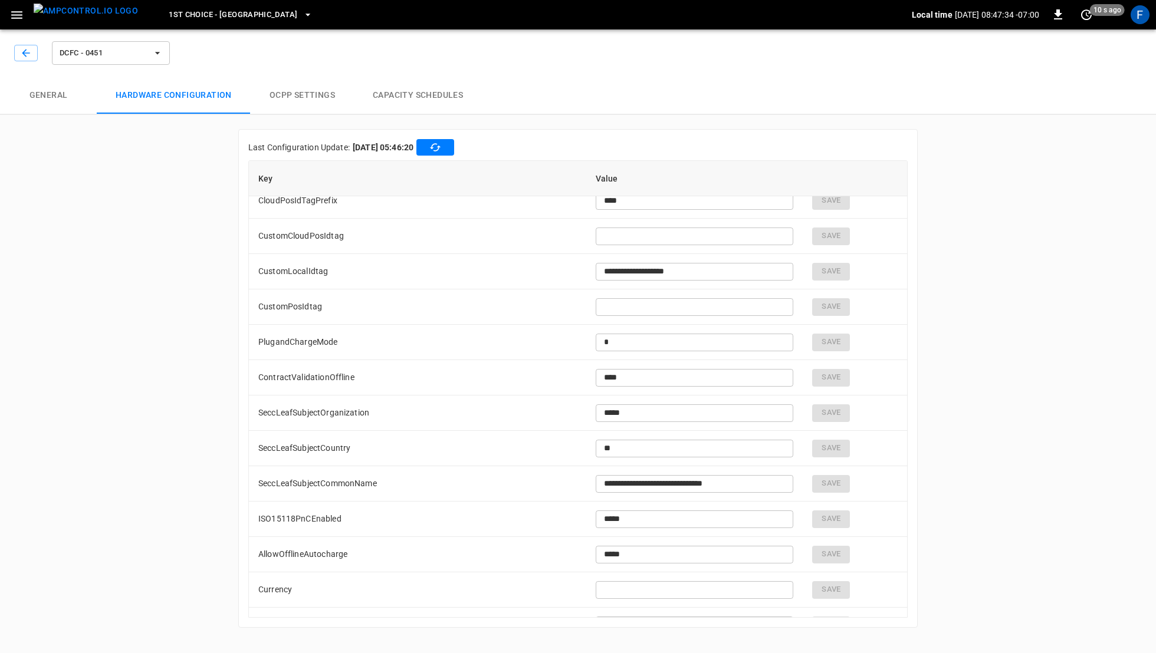
click at [67, 18] on img "menu" at bounding box center [86, 11] width 104 height 15
